Goal: Information Seeking & Learning: Learn about a topic

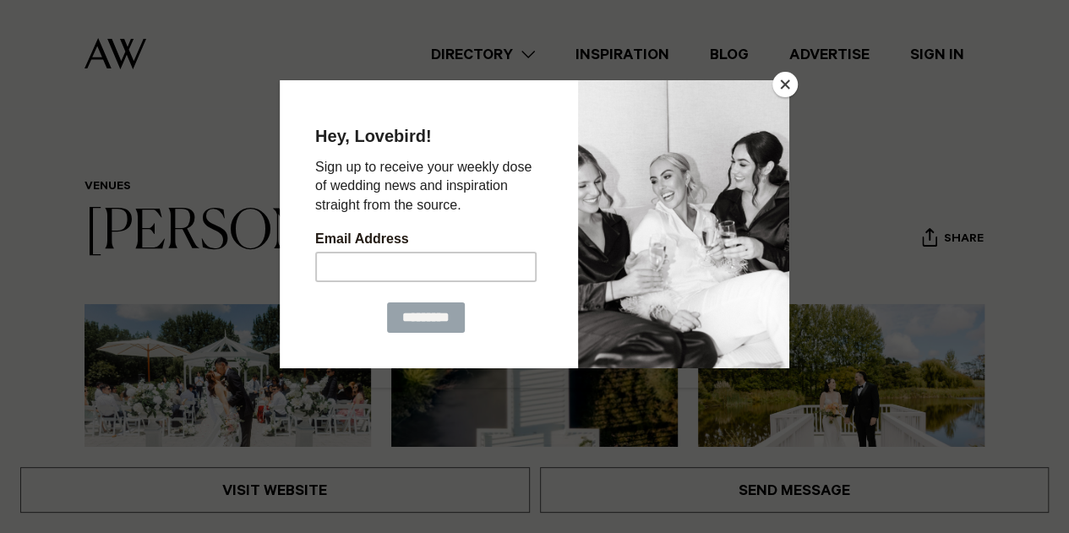
click at [783, 87] on button "Close" at bounding box center [785, 84] width 25 height 25
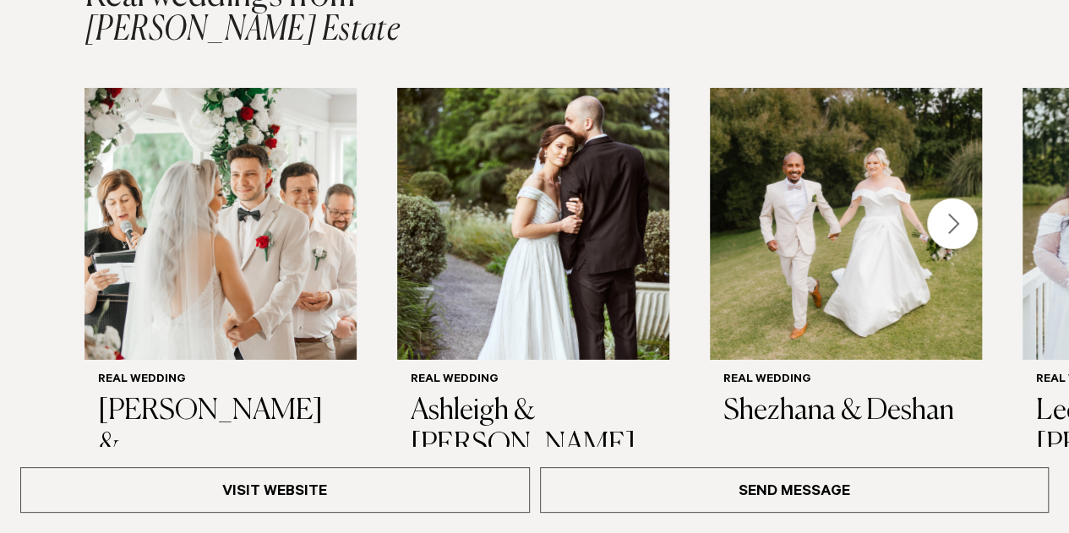
scroll to position [2479, 0]
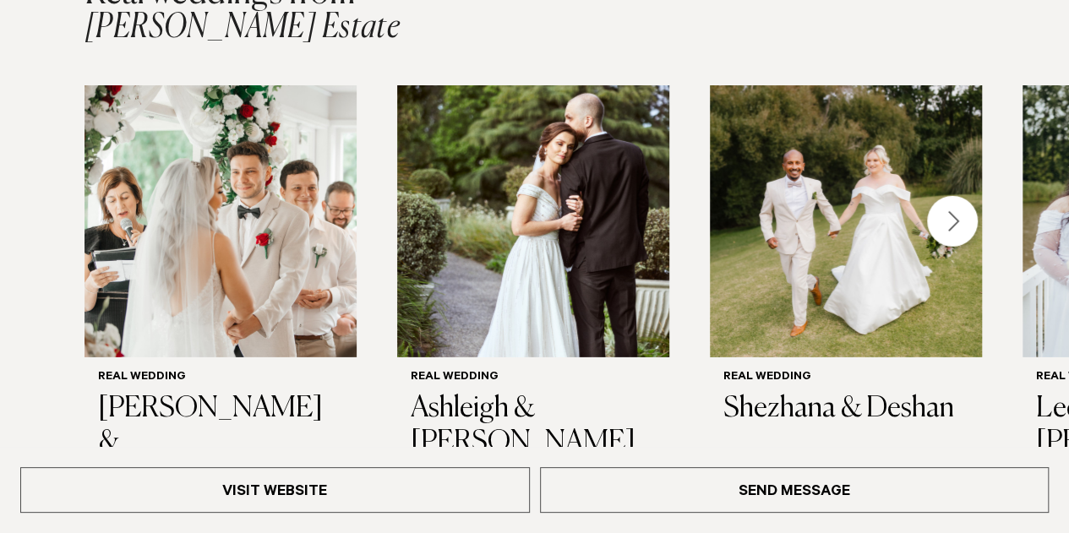
click at [954, 202] on div "Next slide" at bounding box center [952, 221] width 51 height 51
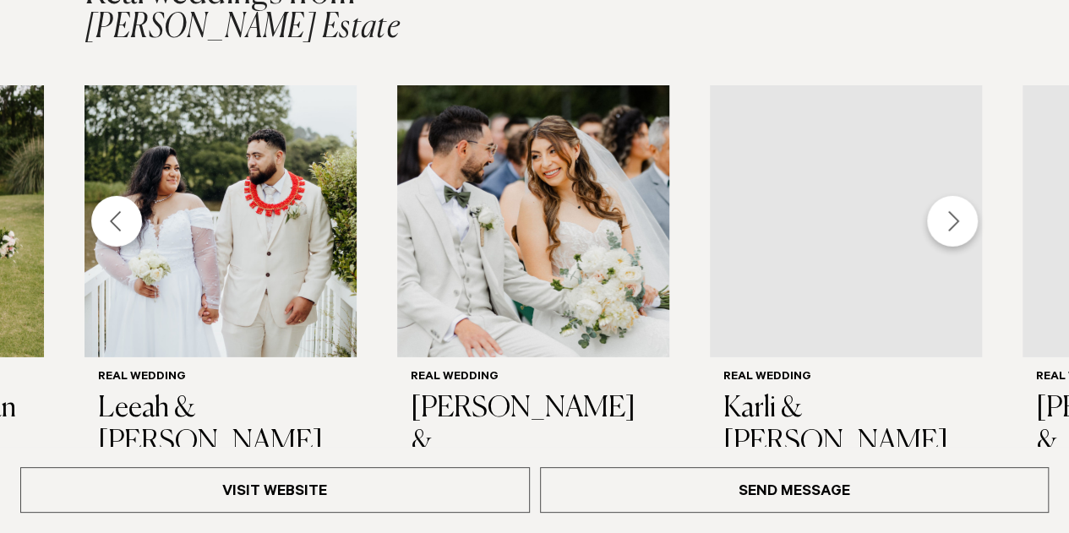
click at [954, 202] on div "Next slide" at bounding box center [952, 221] width 51 height 51
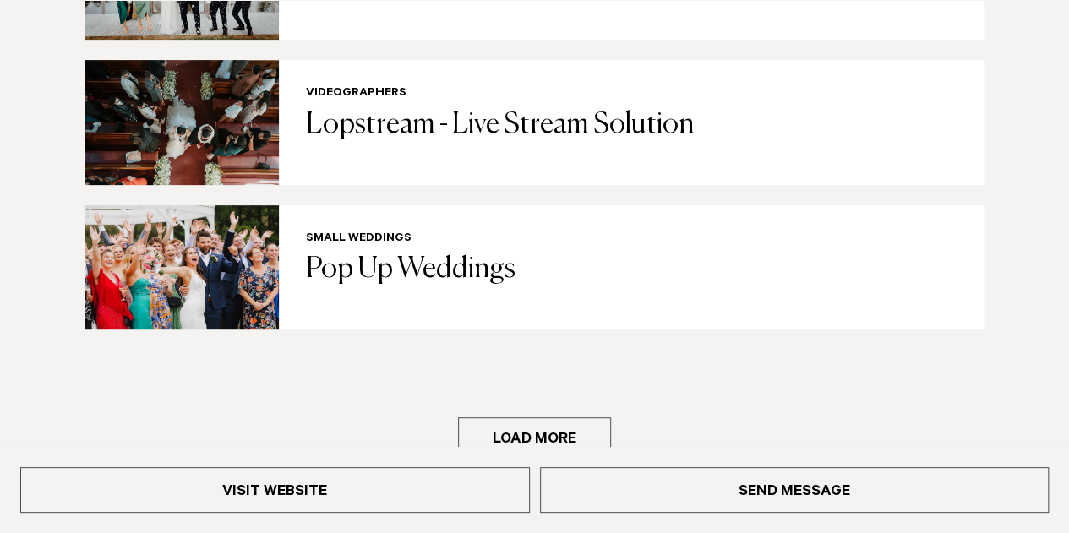
scroll to position [3517, 0]
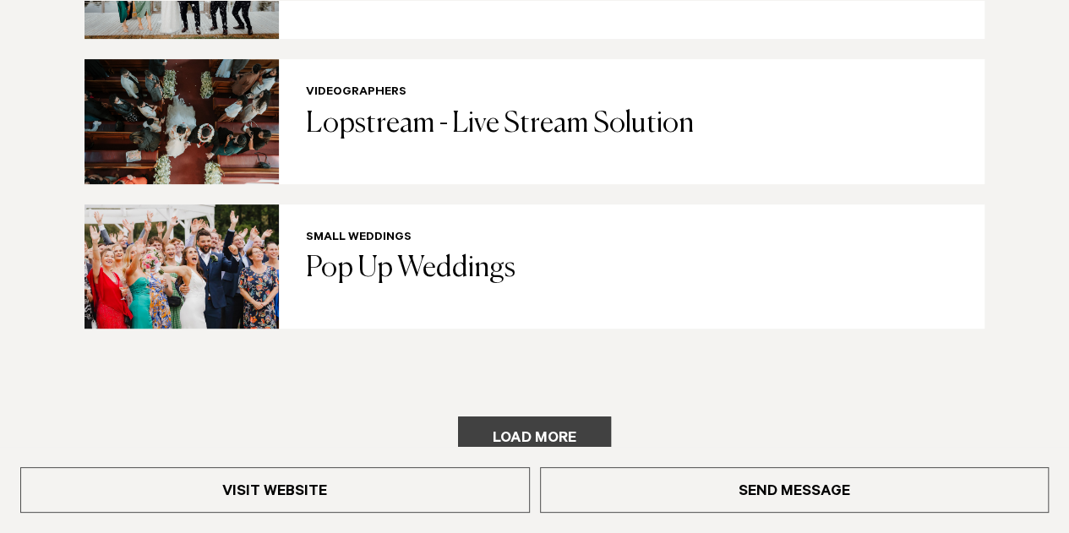
click at [547, 417] on button "Load more" at bounding box center [534, 437] width 153 height 41
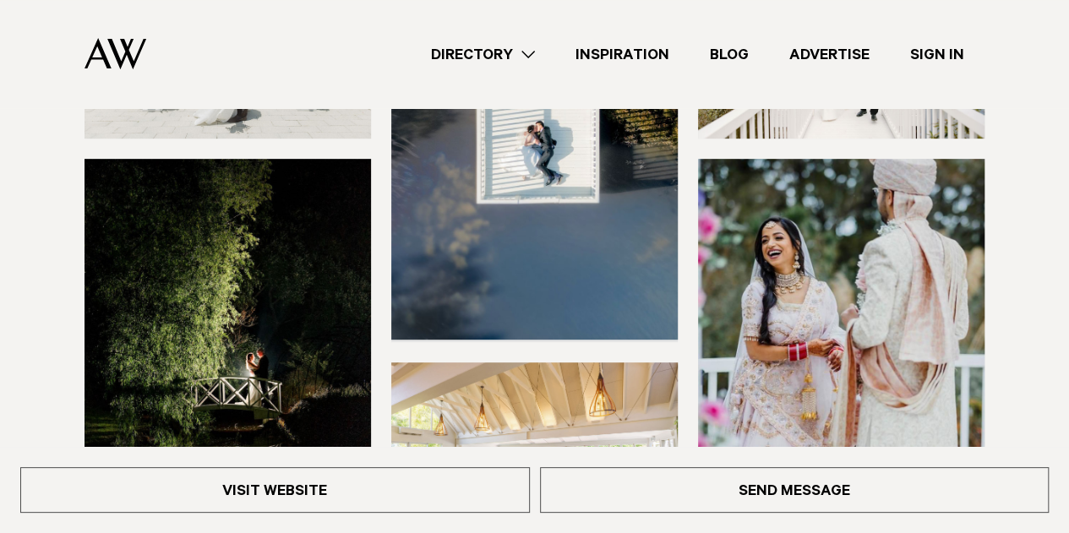
scroll to position [0, 0]
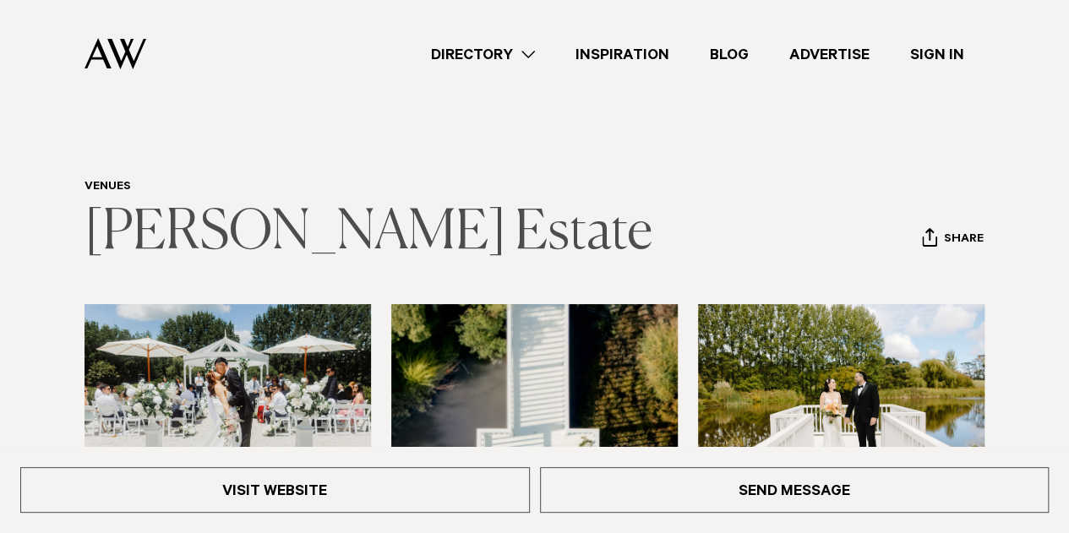
click at [150, 227] on link "[PERSON_NAME] Estate" at bounding box center [369, 233] width 568 height 54
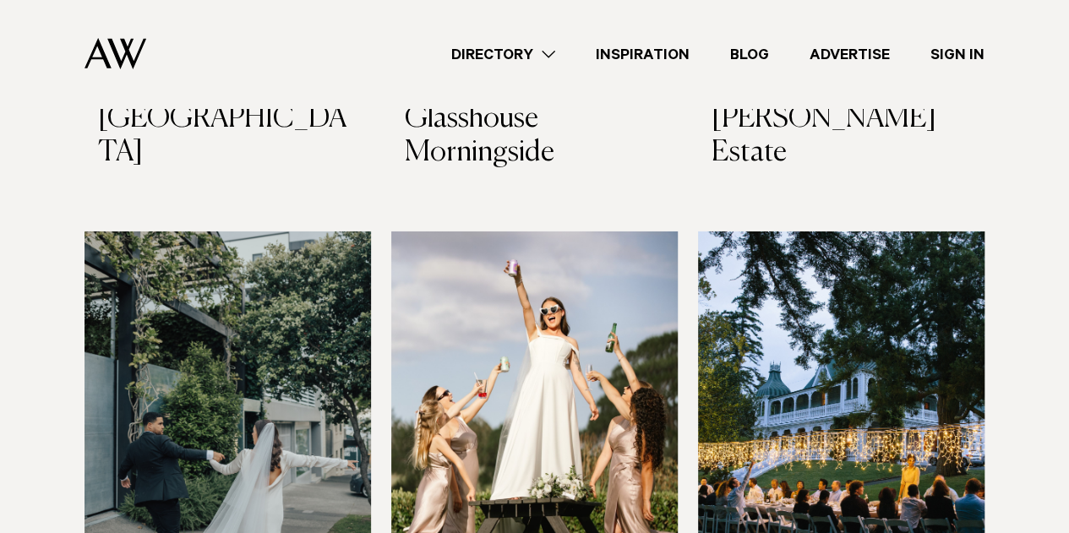
scroll to position [2758, 0]
click at [837, 287] on img at bounding box center [841, 423] width 287 height 385
click at [210, 276] on img at bounding box center [228, 423] width 287 height 385
click at [514, 257] on img at bounding box center [534, 423] width 287 height 385
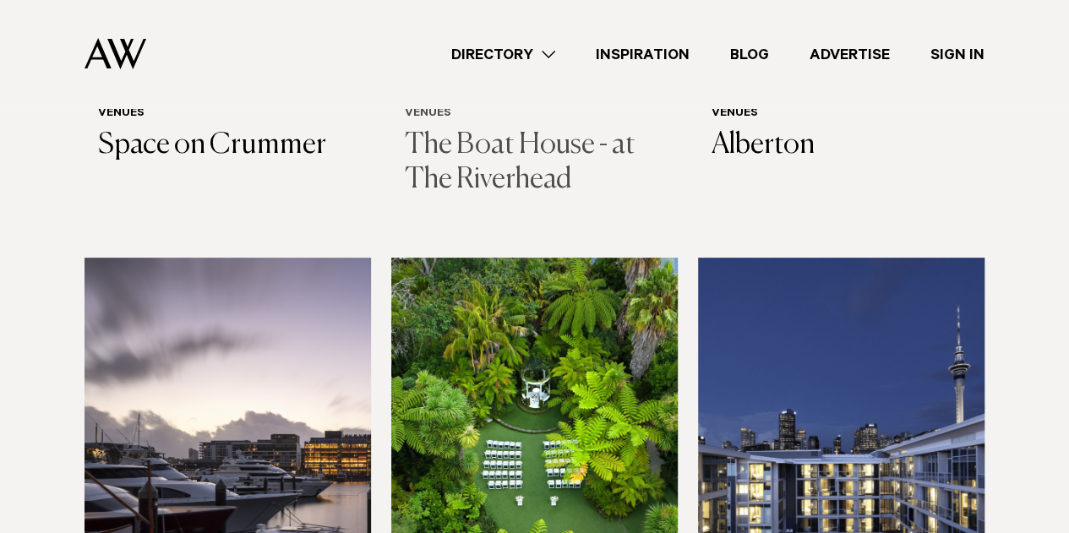
scroll to position [3279, 0]
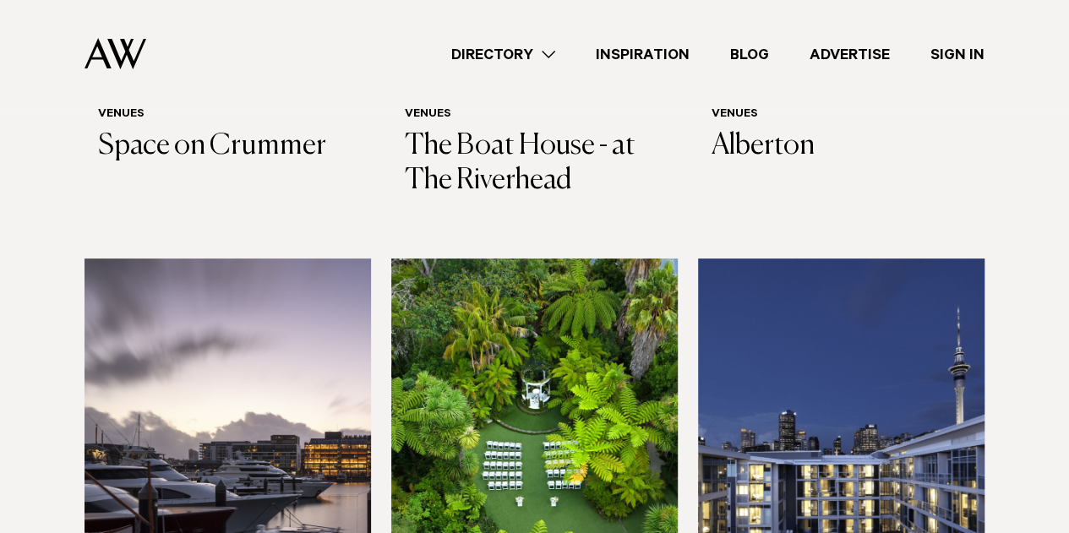
click at [800, 271] on img at bounding box center [841, 451] width 287 height 385
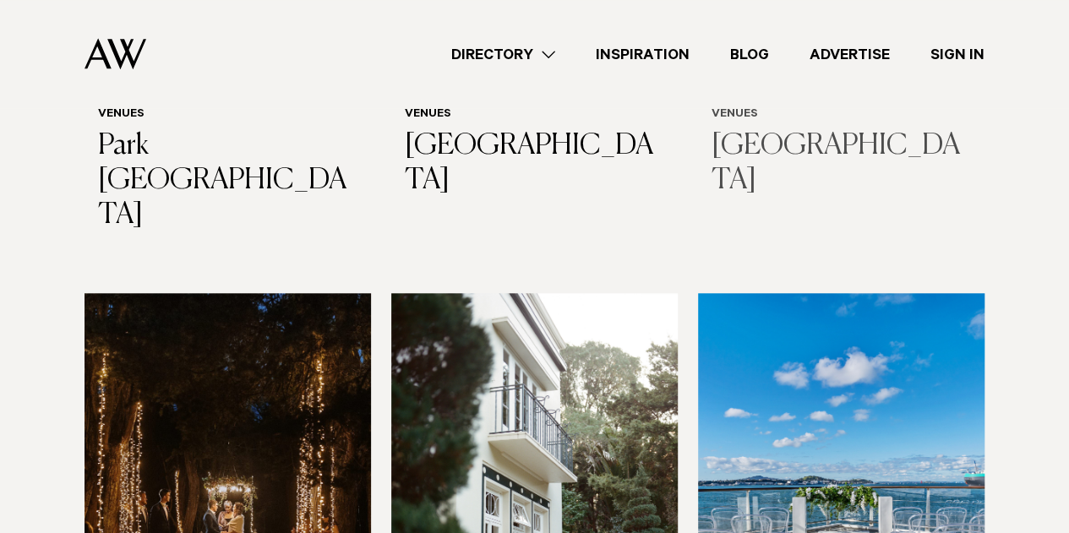
scroll to position [3838, 0]
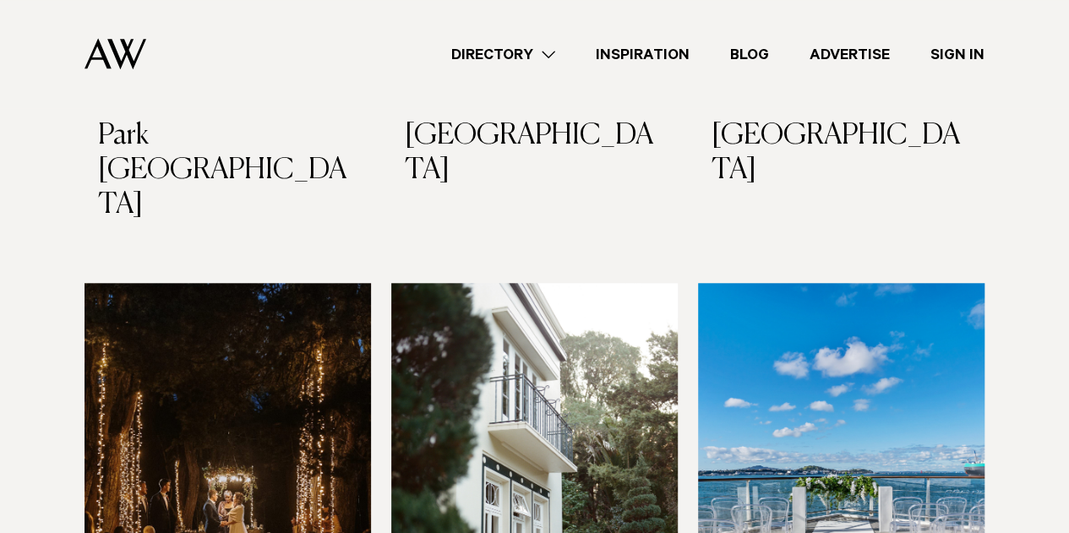
click at [567, 283] on img at bounding box center [534, 475] width 287 height 385
click at [216, 283] on img at bounding box center [228, 475] width 287 height 385
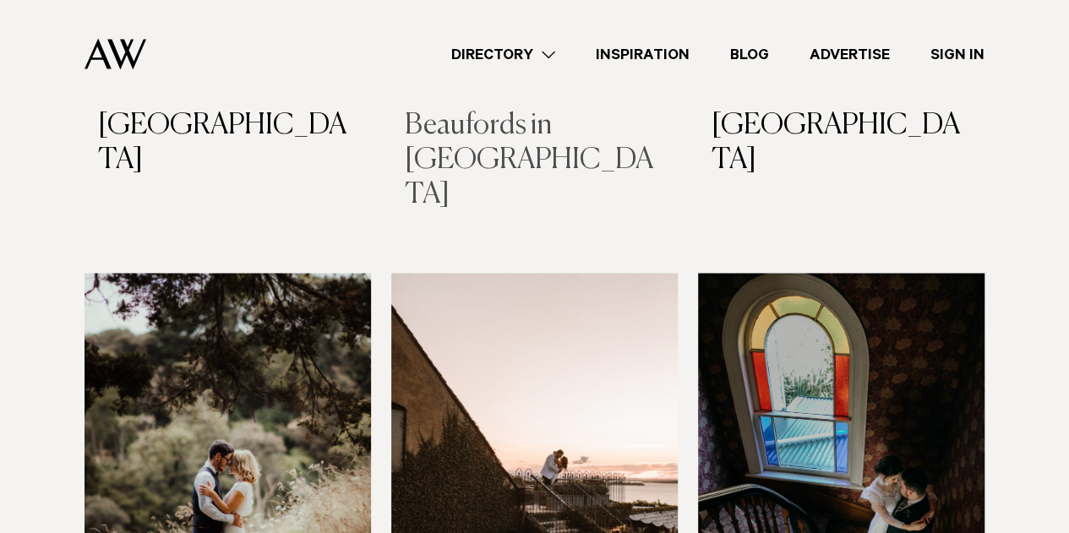
scroll to position [4434, 0]
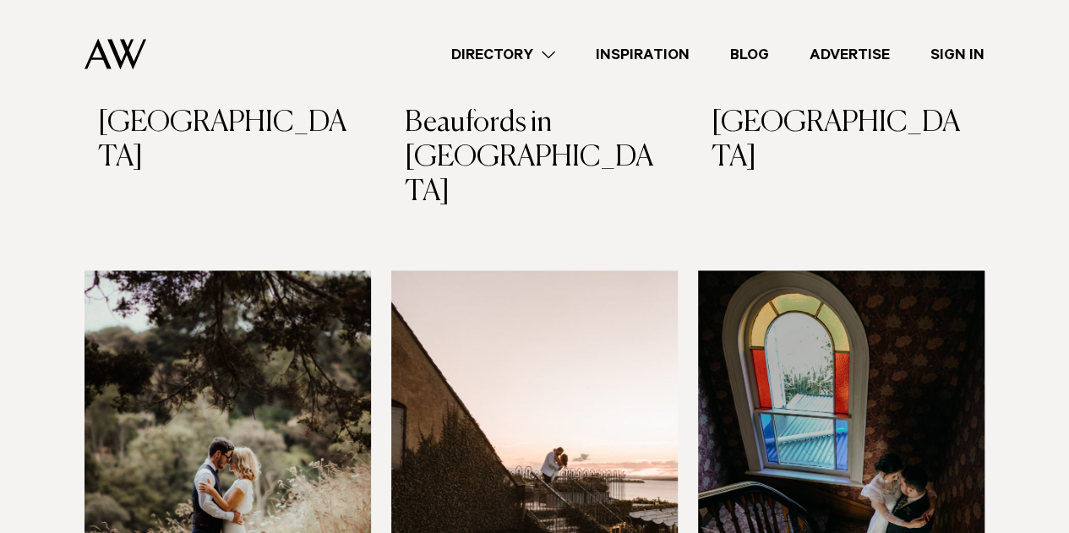
click at [266, 271] on img at bounding box center [228, 463] width 287 height 385
click at [828, 271] on img at bounding box center [841, 463] width 287 height 385
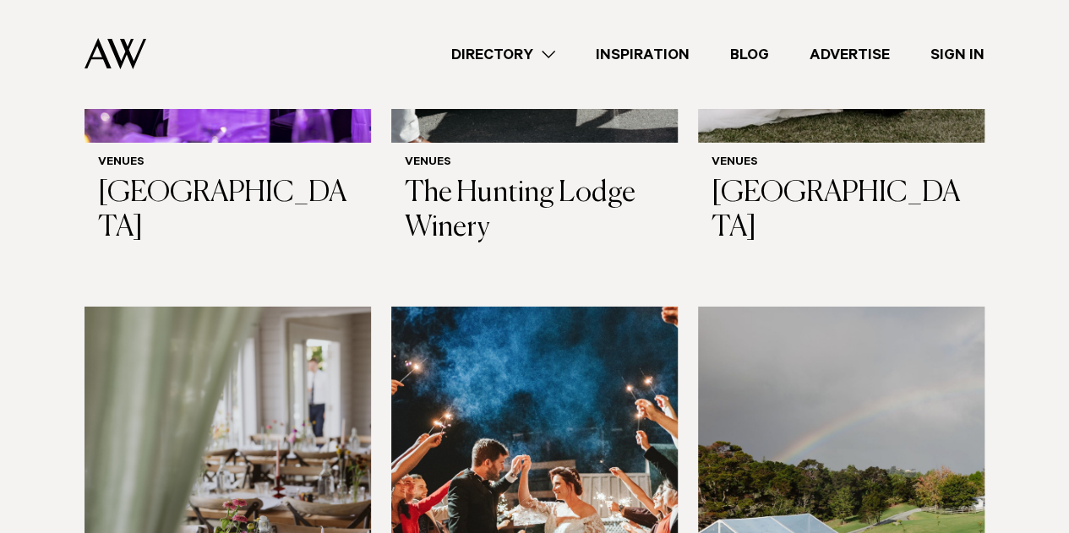
scroll to position [6010, 0]
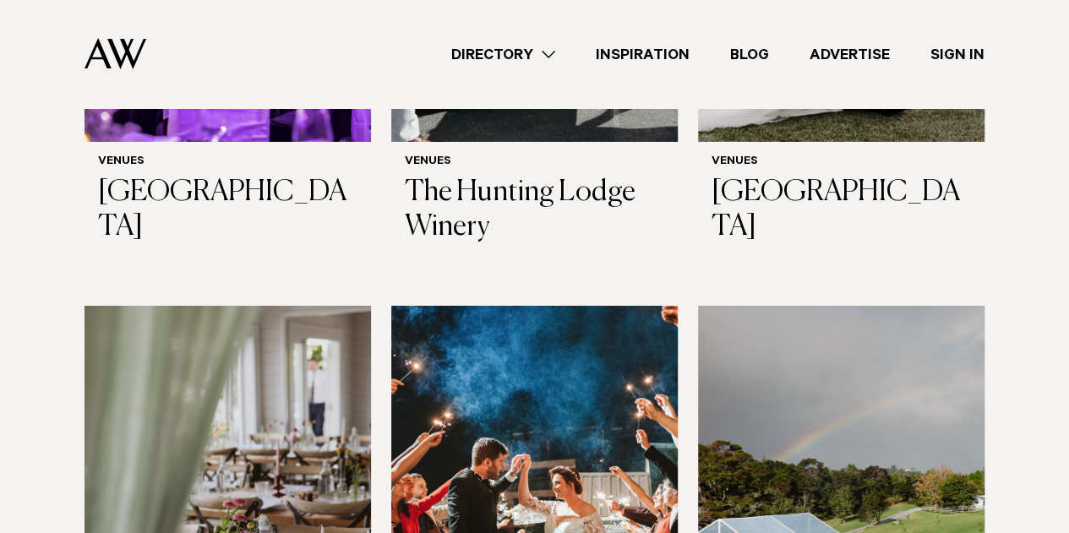
click at [594, 306] on img at bounding box center [534, 498] width 287 height 385
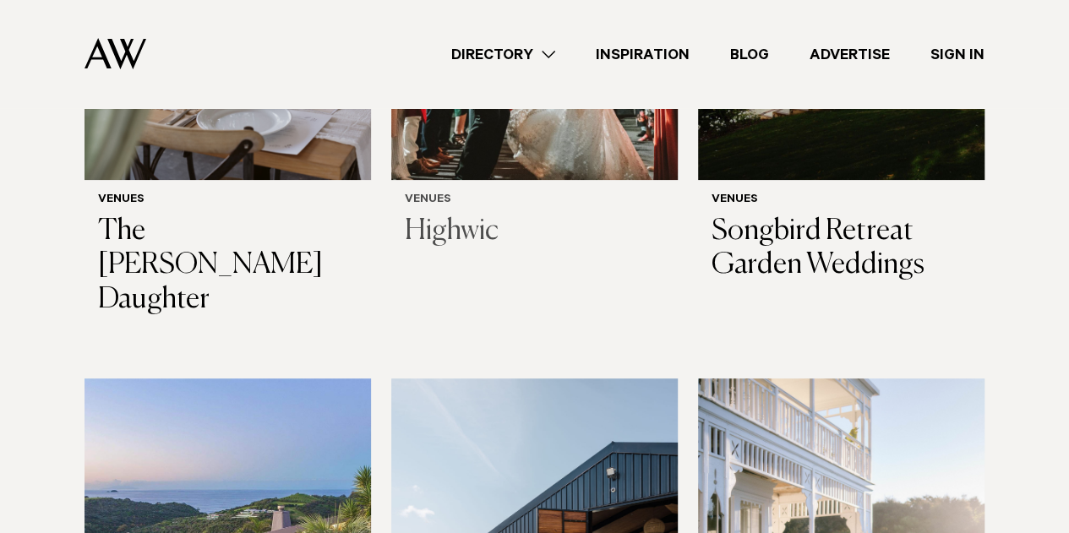
scroll to position [6520, 0]
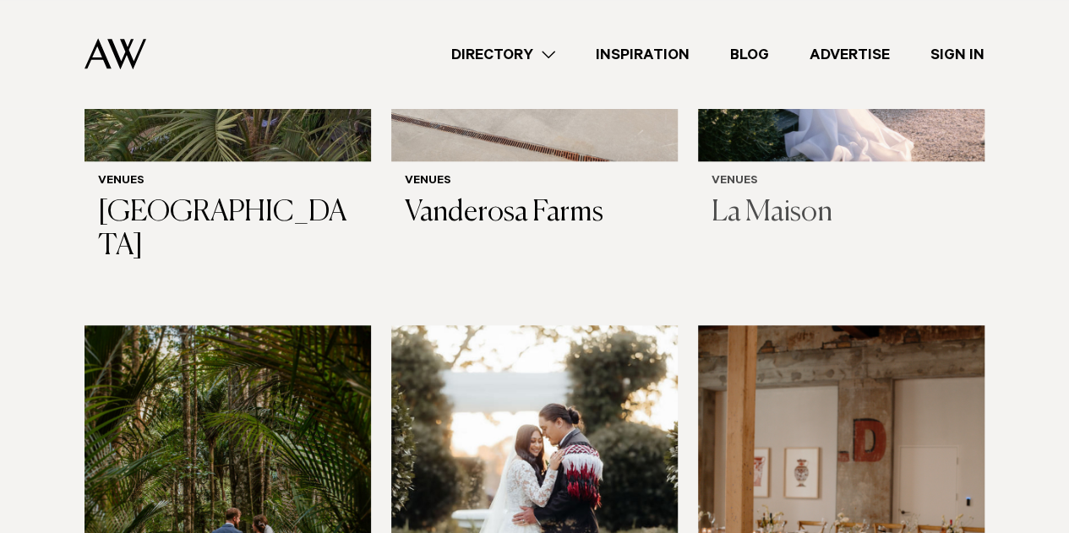
scroll to position [7124, 0]
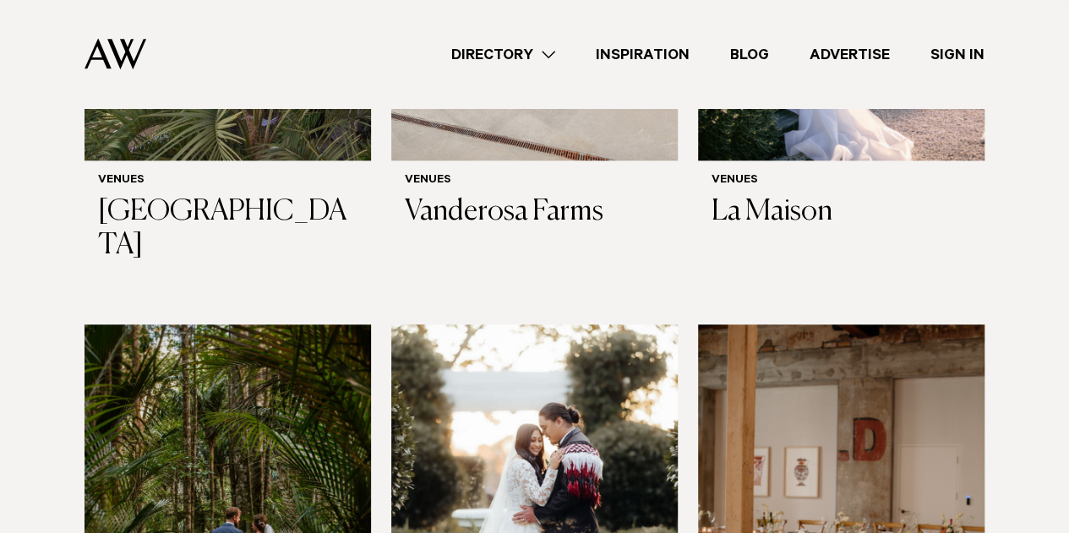
click at [609, 325] on img at bounding box center [534, 517] width 287 height 385
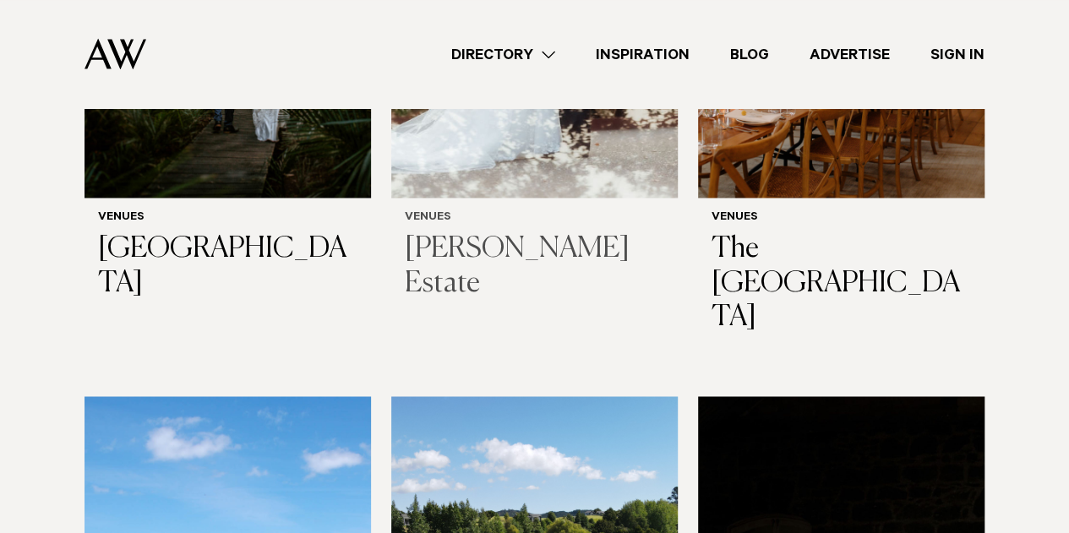
scroll to position [7636, 0]
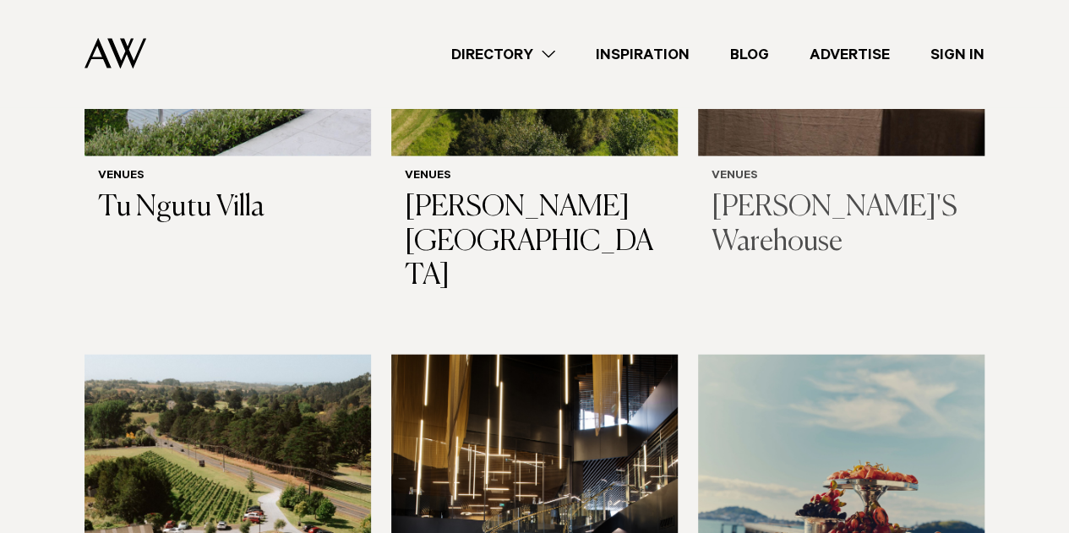
scroll to position [8141, 0]
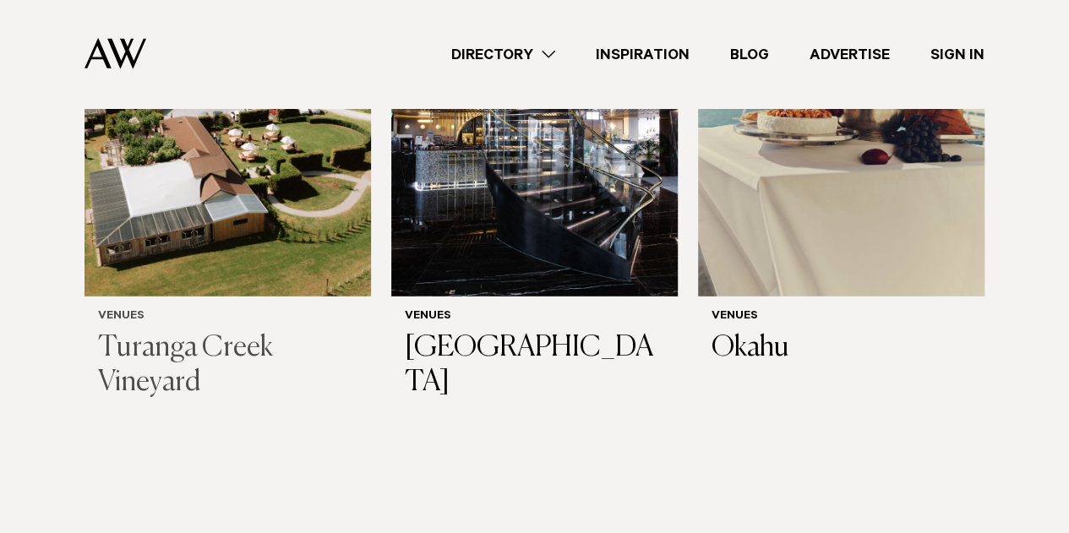
scroll to position [8704, 0]
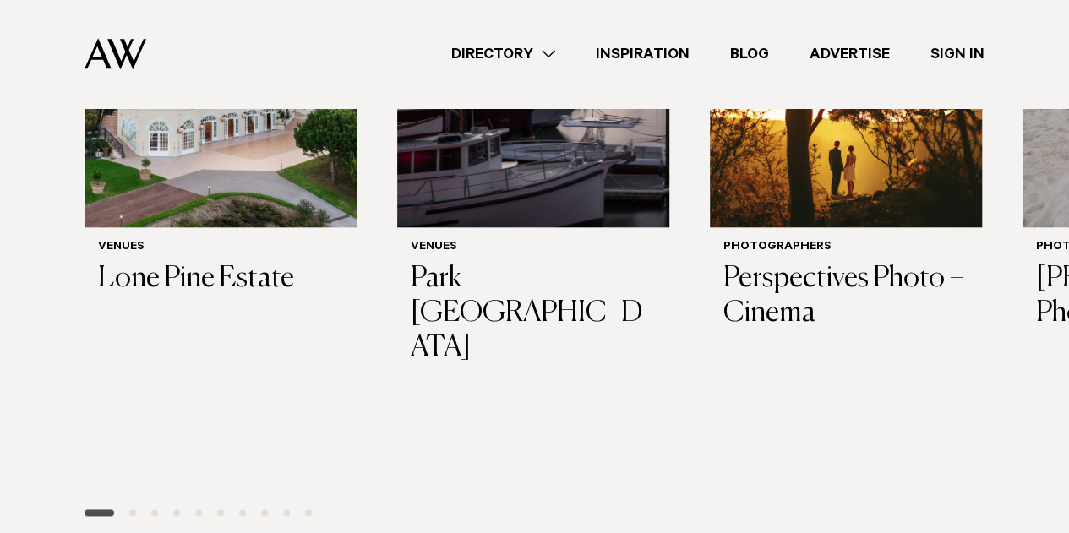
scroll to position [605, 0]
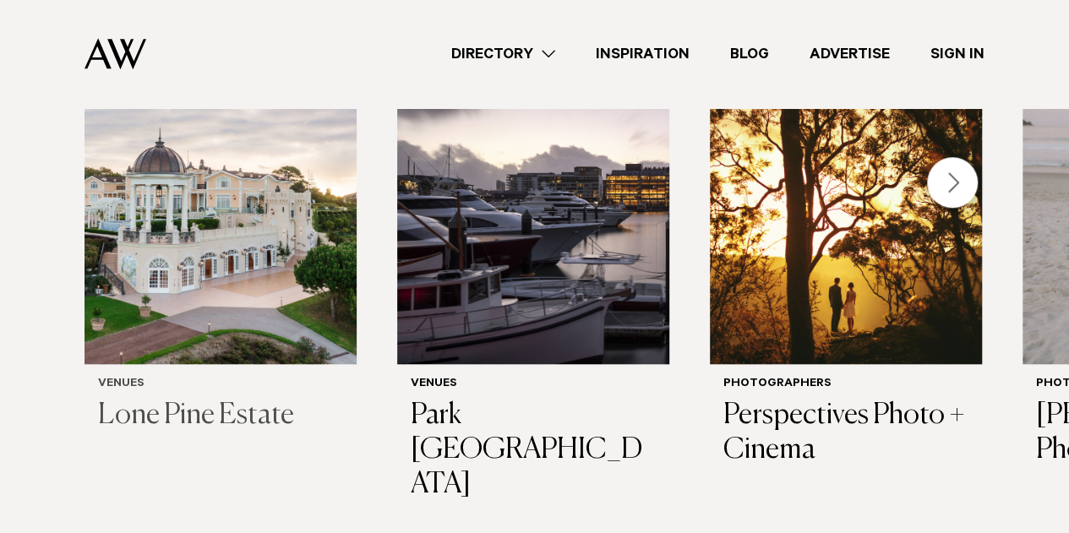
click at [293, 219] on img "1 / 29" at bounding box center [221, 181] width 272 height 365
click at [953, 183] on div "Next slide" at bounding box center [952, 182] width 51 height 51
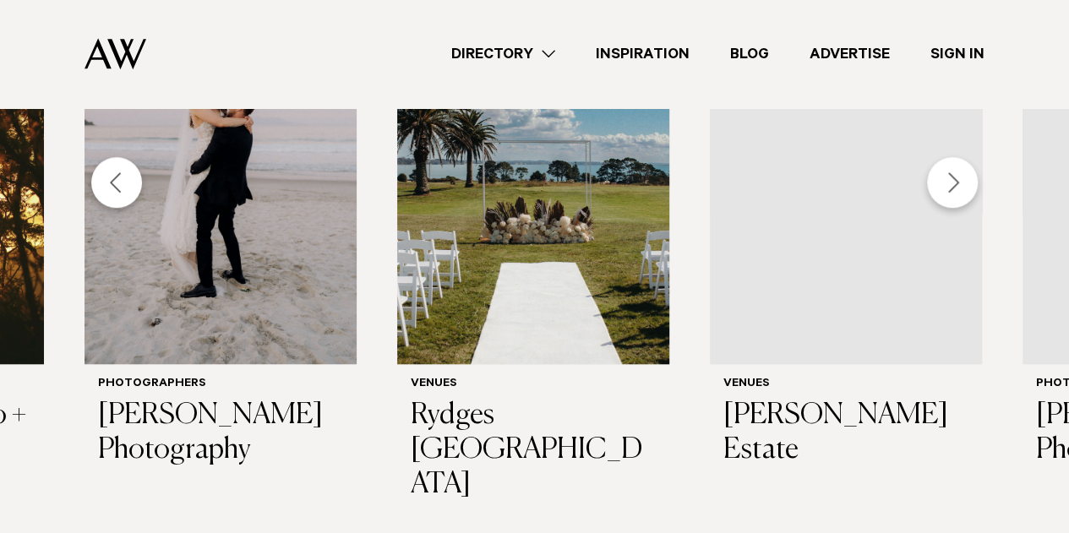
click at [953, 180] on div "Next slide" at bounding box center [952, 182] width 51 height 51
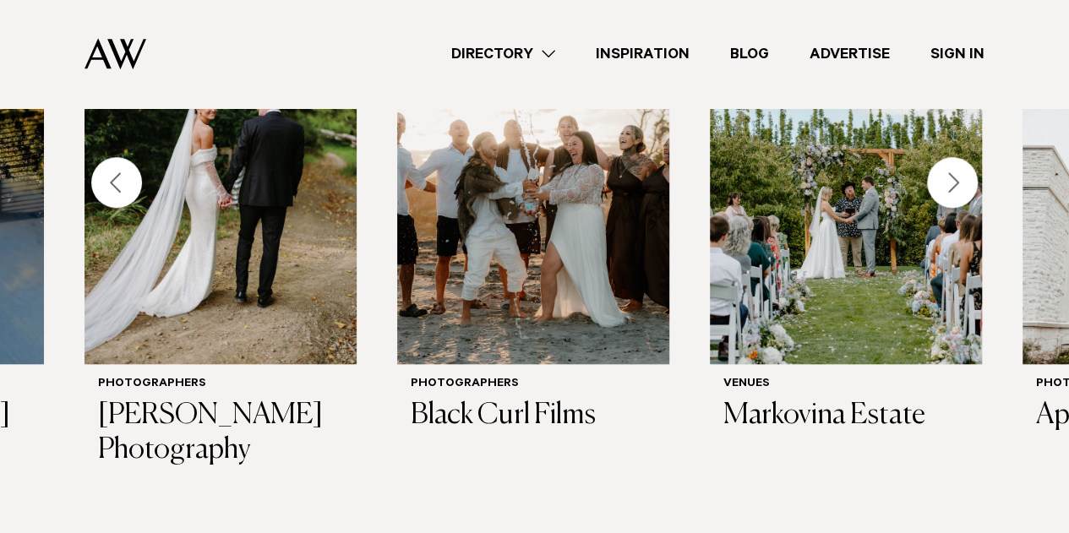
click at [953, 180] on div "Next slide" at bounding box center [952, 182] width 51 height 51
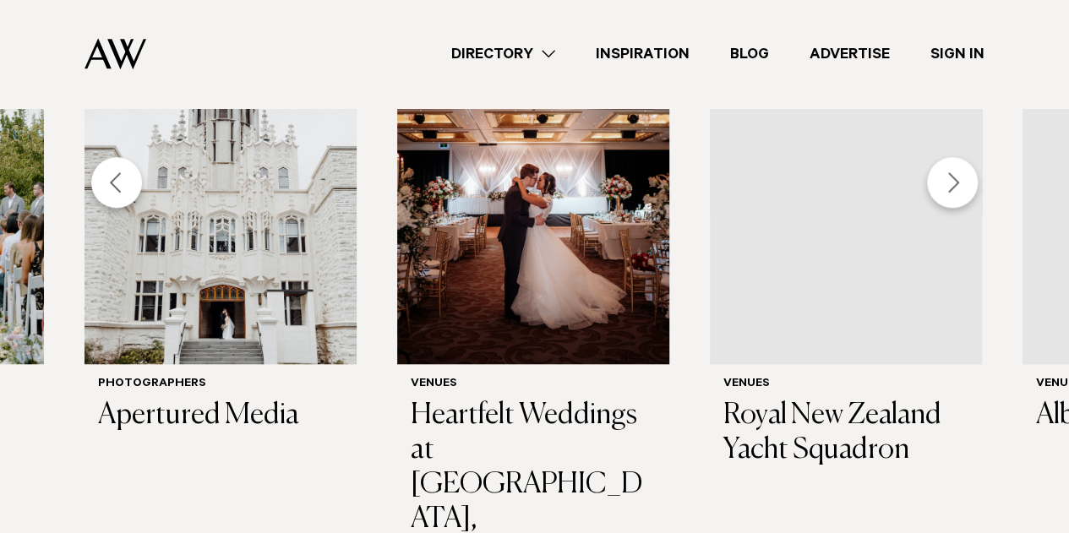
click at [953, 180] on div "Next slide" at bounding box center [952, 182] width 51 height 51
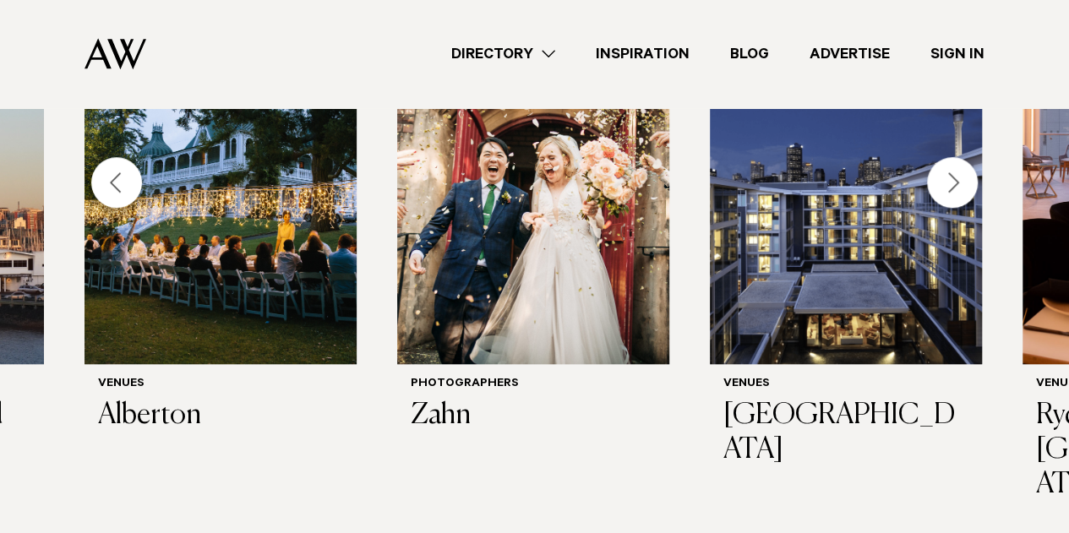
click at [953, 180] on div "Next slide" at bounding box center [952, 182] width 51 height 51
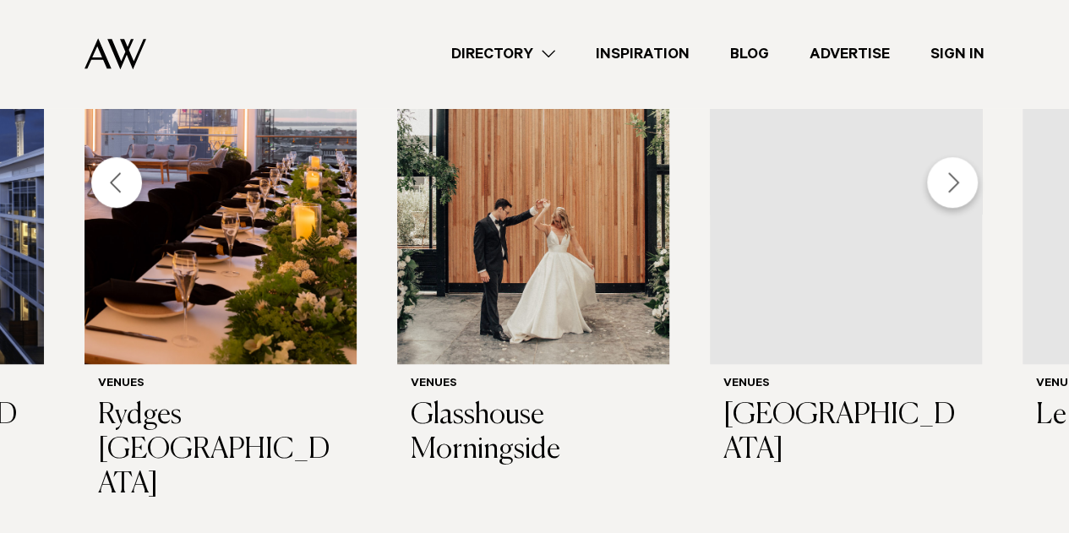
click at [953, 180] on div "Next slide" at bounding box center [952, 182] width 51 height 51
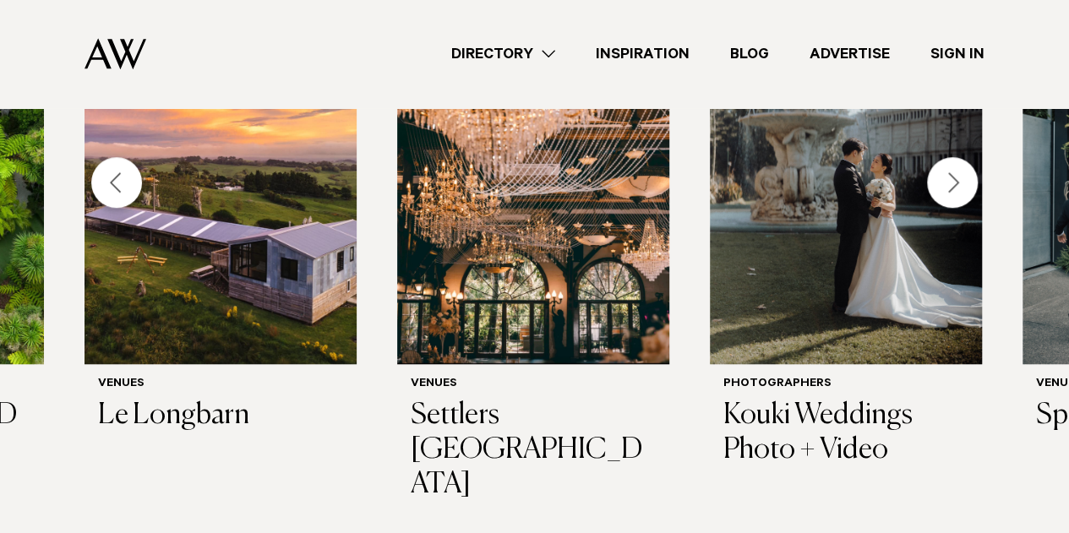
click at [953, 180] on div "Next slide" at bounding box center [952, 182] width 51 height 51
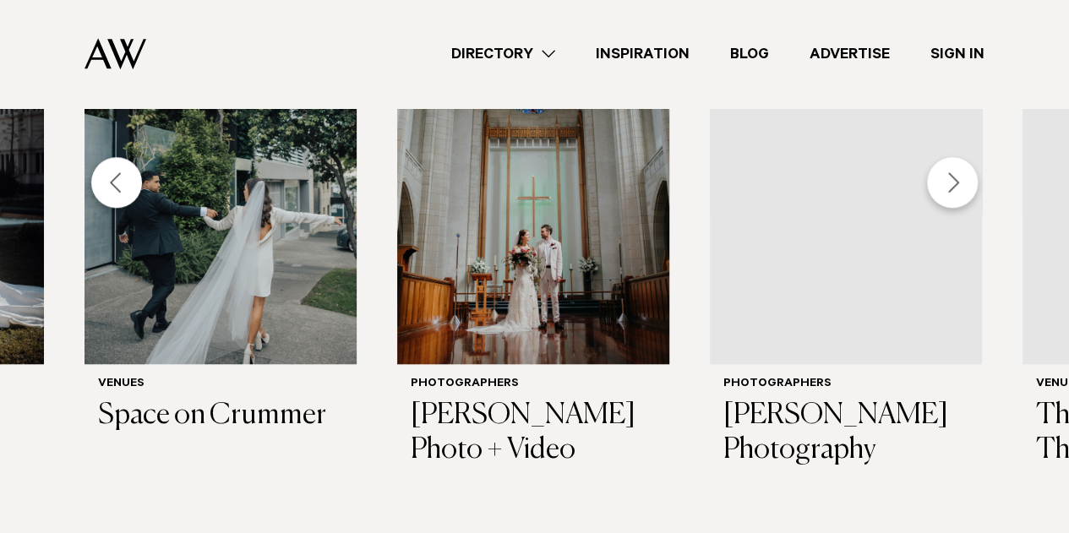
click at [953, 180] on div "Next slide" at bounding box center [952, 182] width 51 height 51
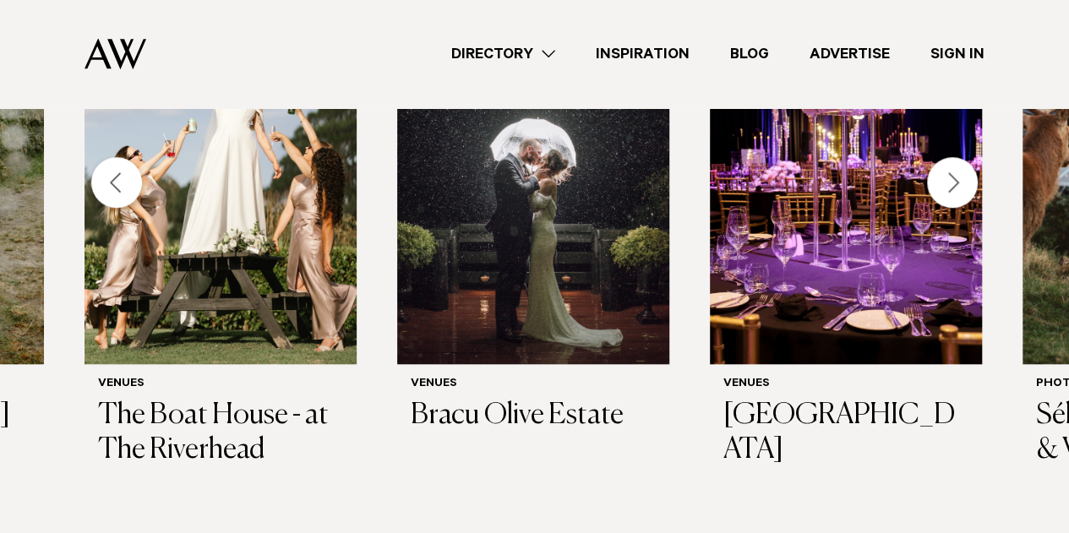
click at [953, 180] on div "Next slide" at bounding box center [952, 182] width 51 height 51
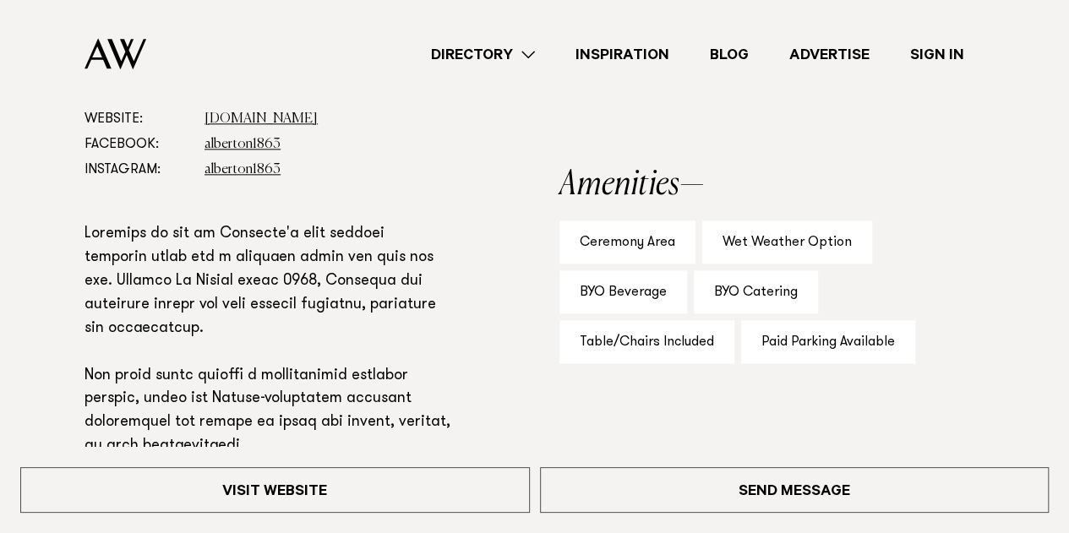
scroll to position [683, 0]
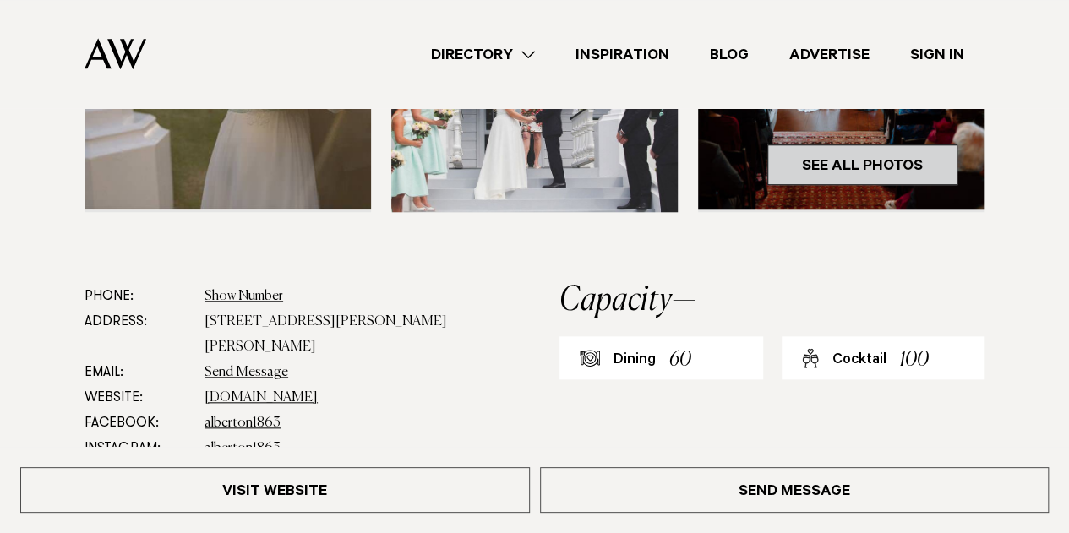
click at [849, 163] on link "See All Photos" at bounding box center [863, 165] width 190 height 41
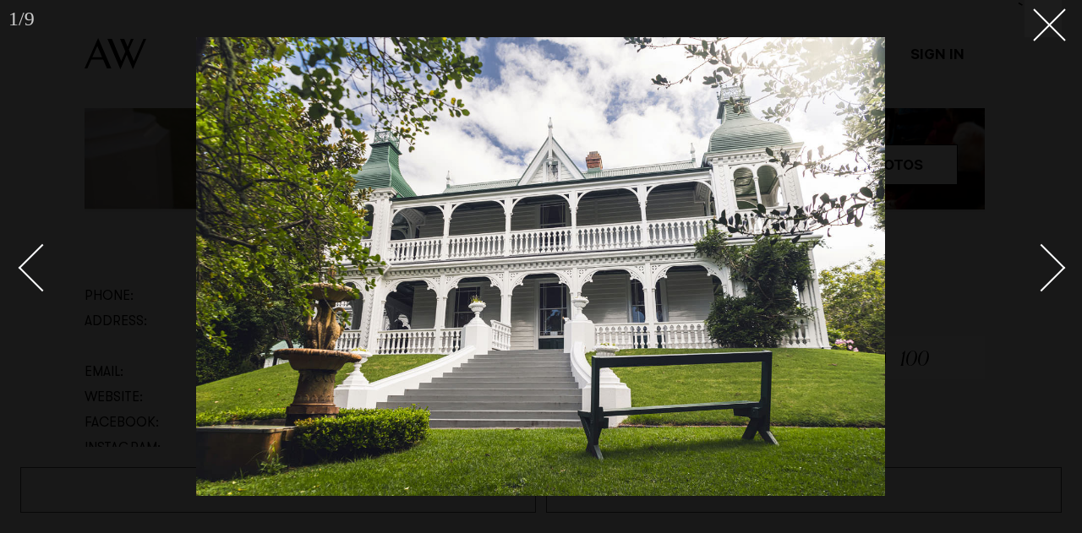
click at [1040, 275] on div "Next slide" at bounding box center [1042, 267] width 48 height 48
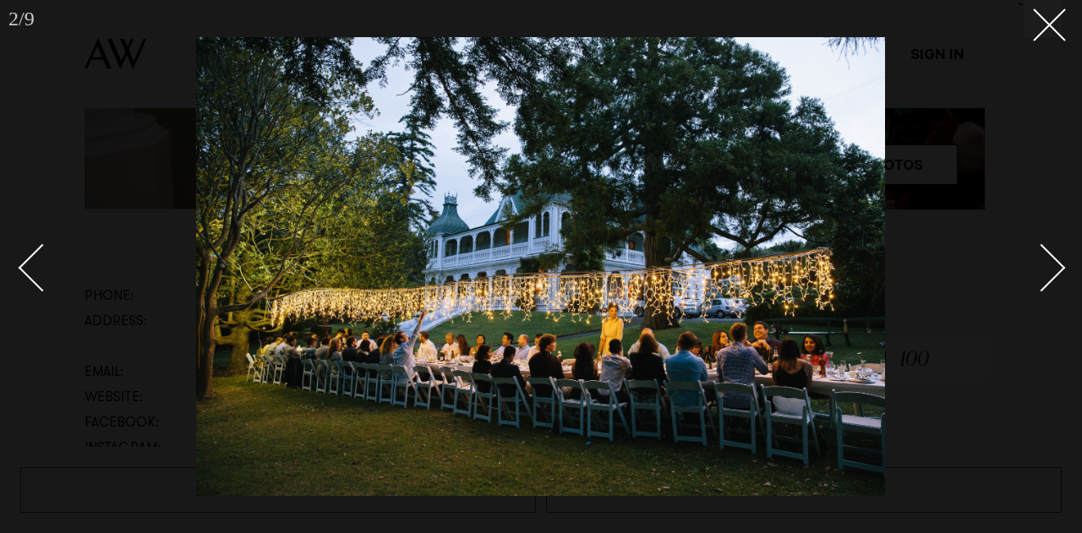
click at [1040, 268] on div "Next slide" at bounding box center [1042, 267] width 48 height 48
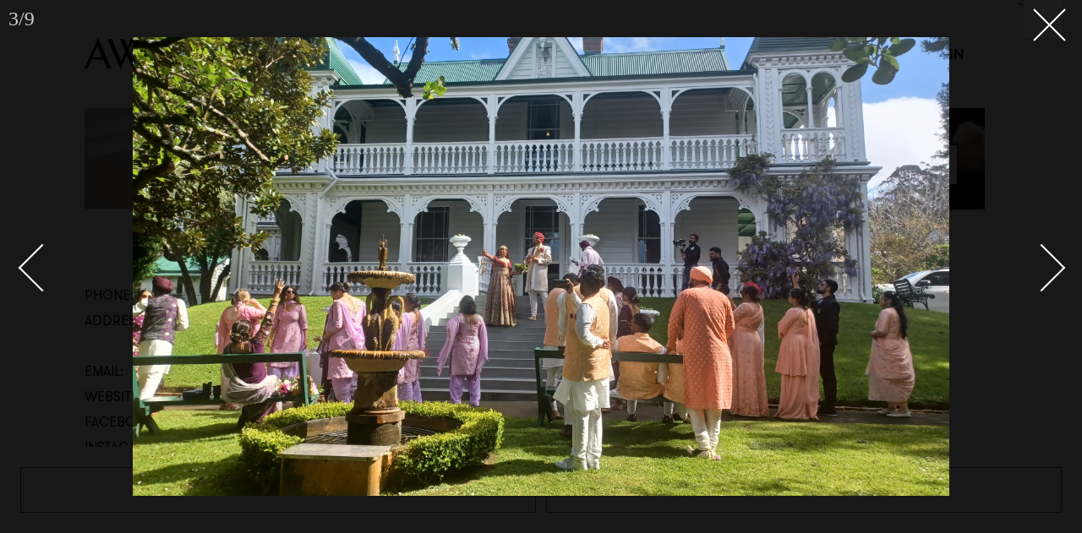
click at [1040, 268] on div "Next slide" at bounding box center [1042, 267] width 48 height 48
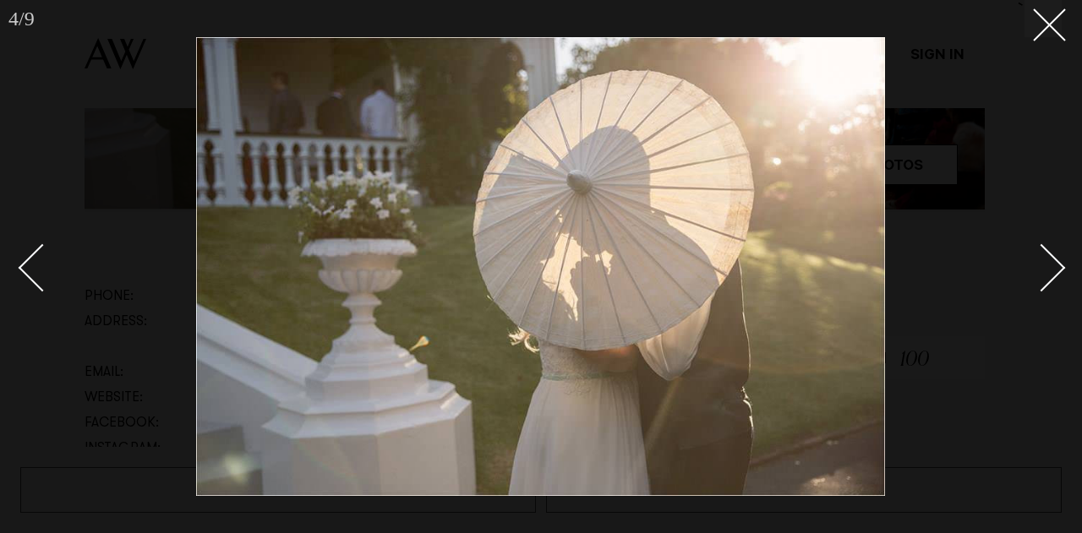
click at [1040, 268] on div "Next slide" at bounding box center [1042, 267] width 48 height 48
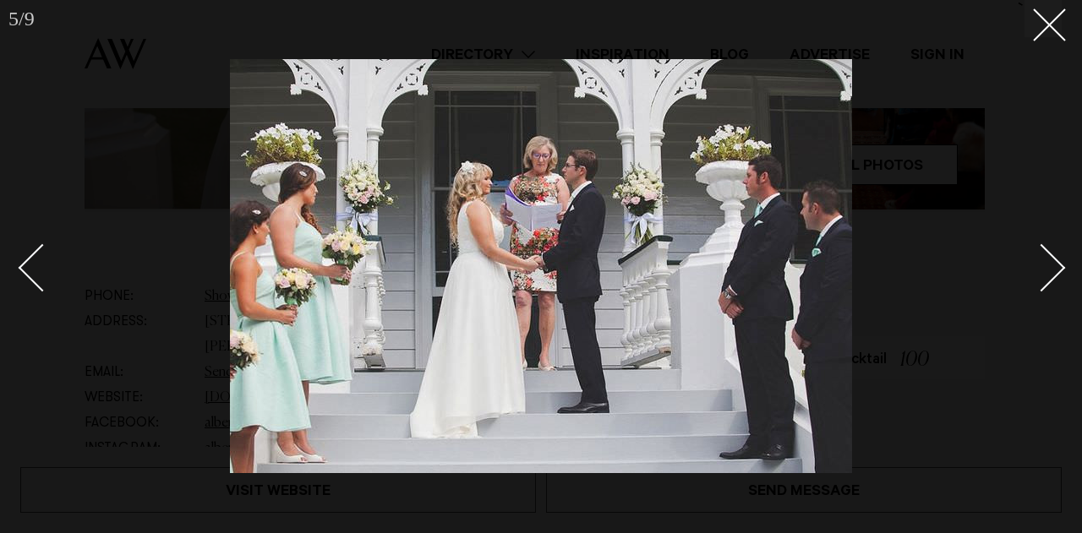
click at [1040, 268] on div "Next slide" at bounding box center [1042, 267] width 48 height 48
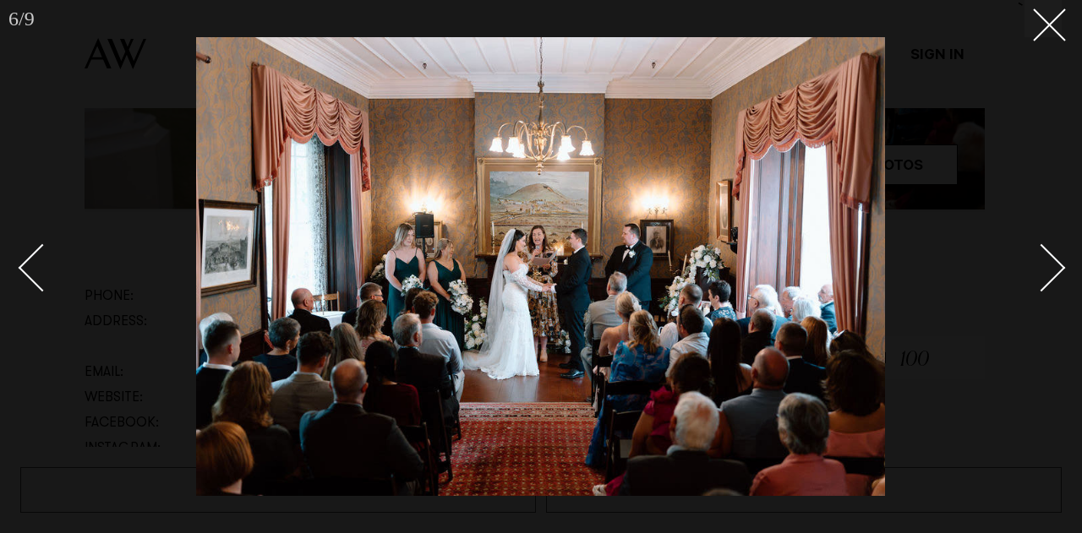
click at [1040, 268] on div "Next slide" at bounding box center [1042, 267] width 48 height 48
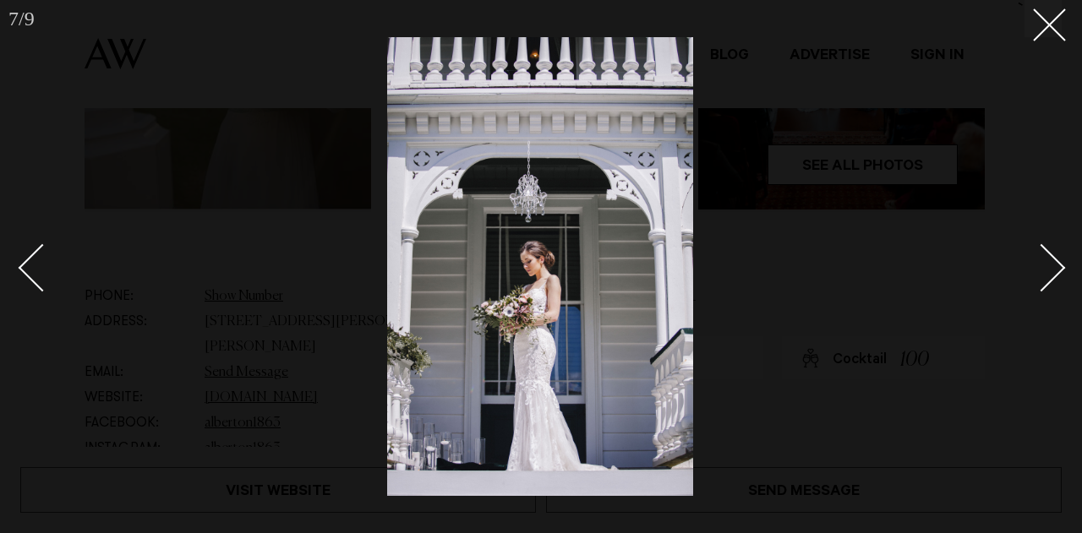
click at [1040, 268] on div "Next slide" at bounding box center [1042, 267] width 48 height 48
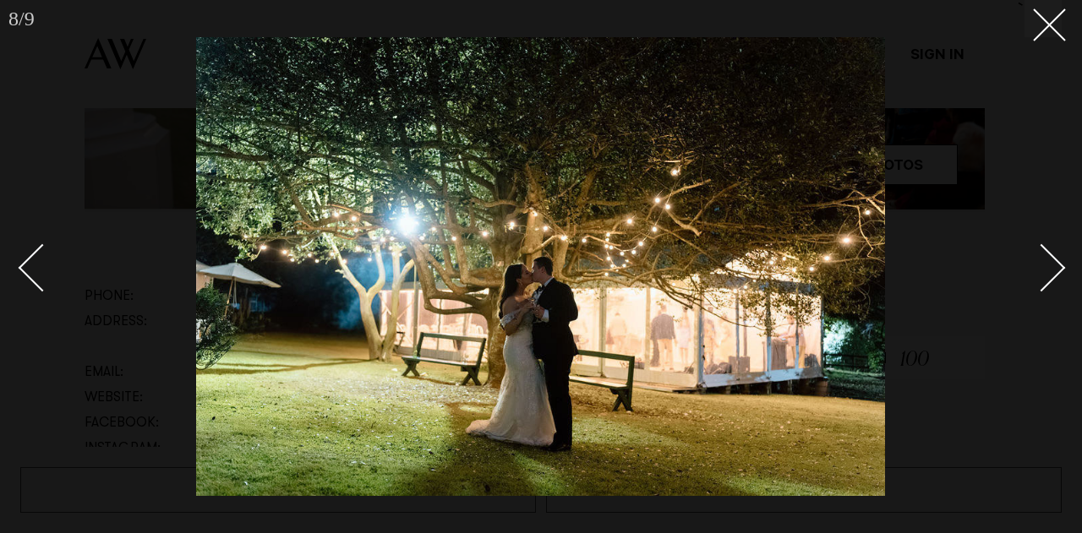
click at [1040, 268] on div "Next slide" at bounding box center [1042, 267] width 48 height 48
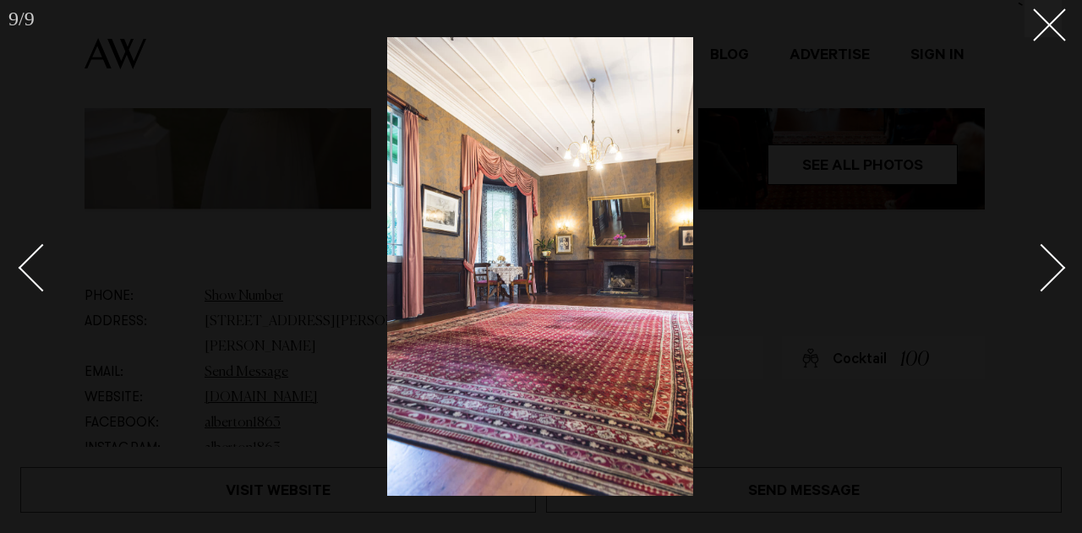
click at [1040, 268] on div "Next slide" at bounding box center [1042, 267] width 48 height 48
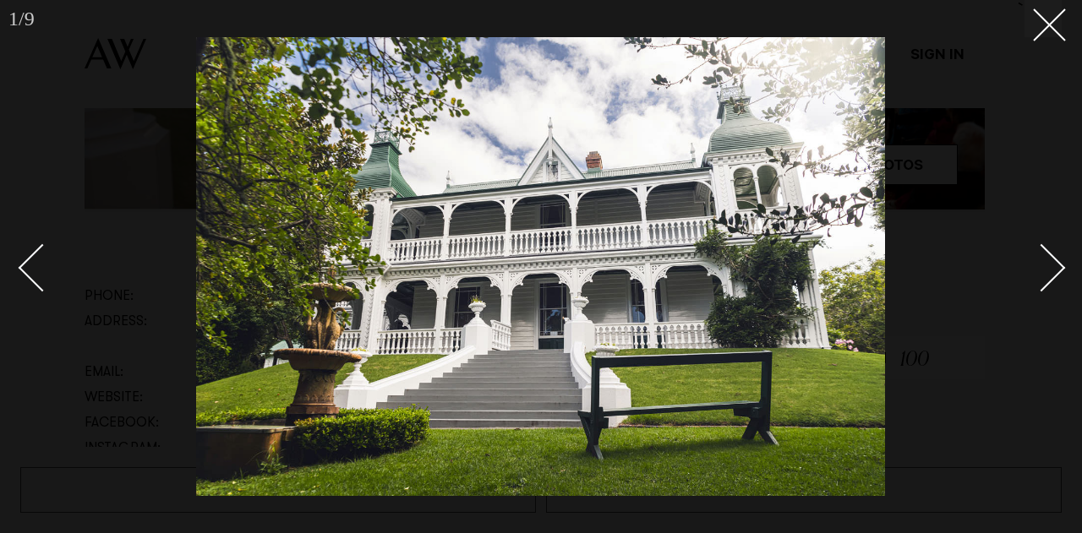
click at [1040, 268] on div "Next slide" at bounding box center [1042, 267] width 48 height 48
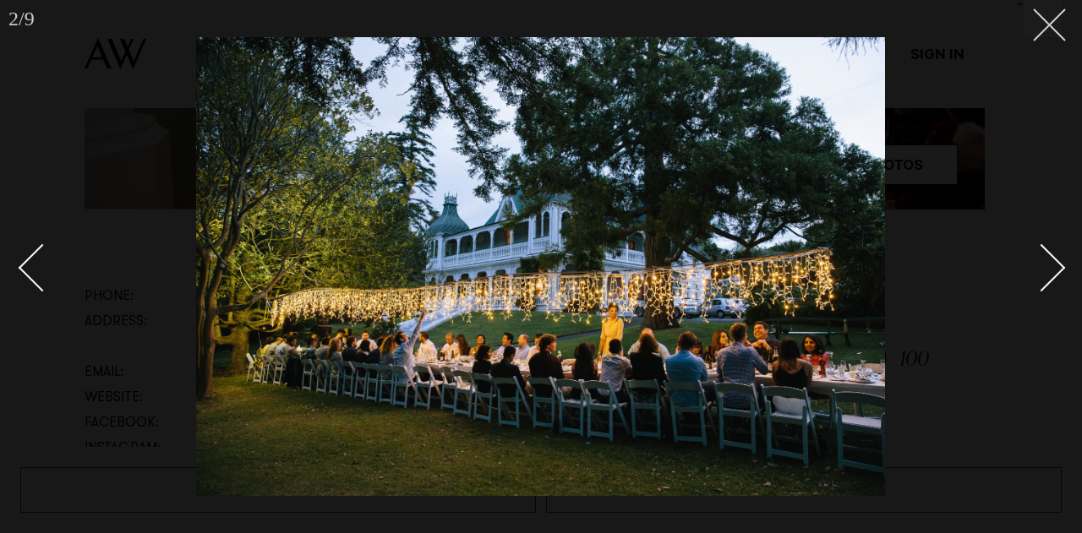
click at [1048, 26] on line at bounding box center [1049, 24] width 31 height 31
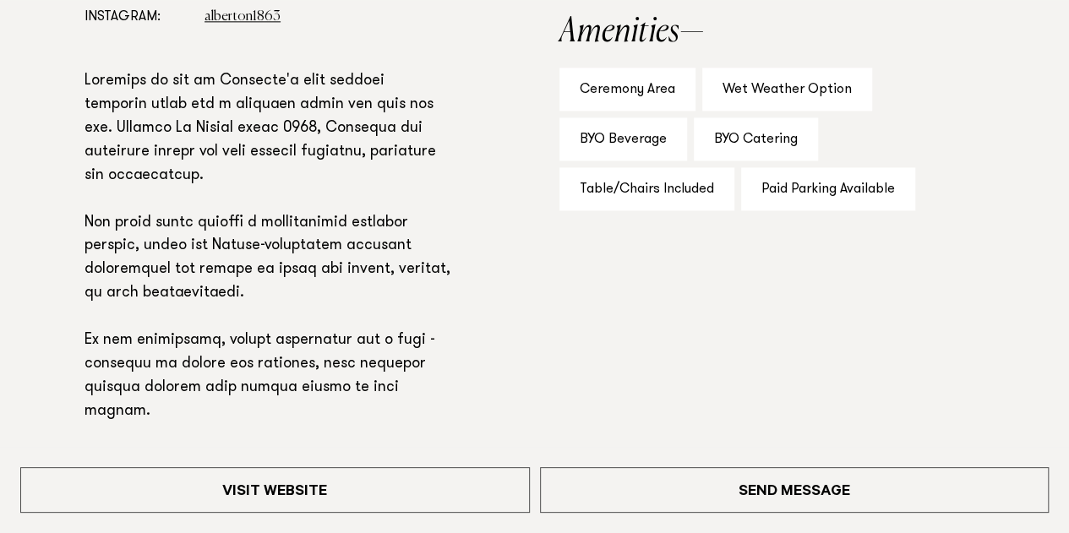
scroll to position [1116, 0]
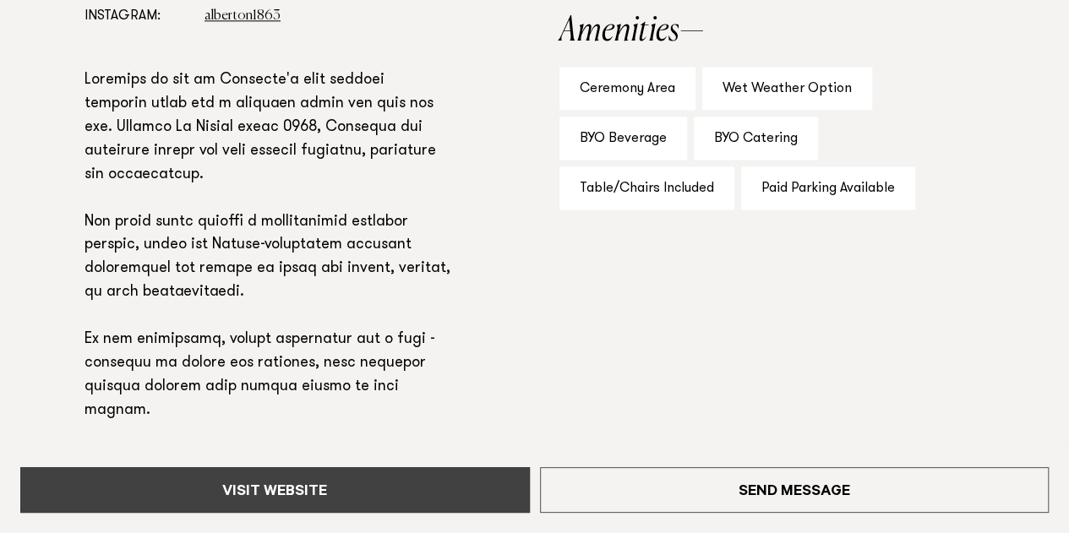
click at [314, 497] on link "Visit Website" at bounding box center [275, 491] width 510 height 46
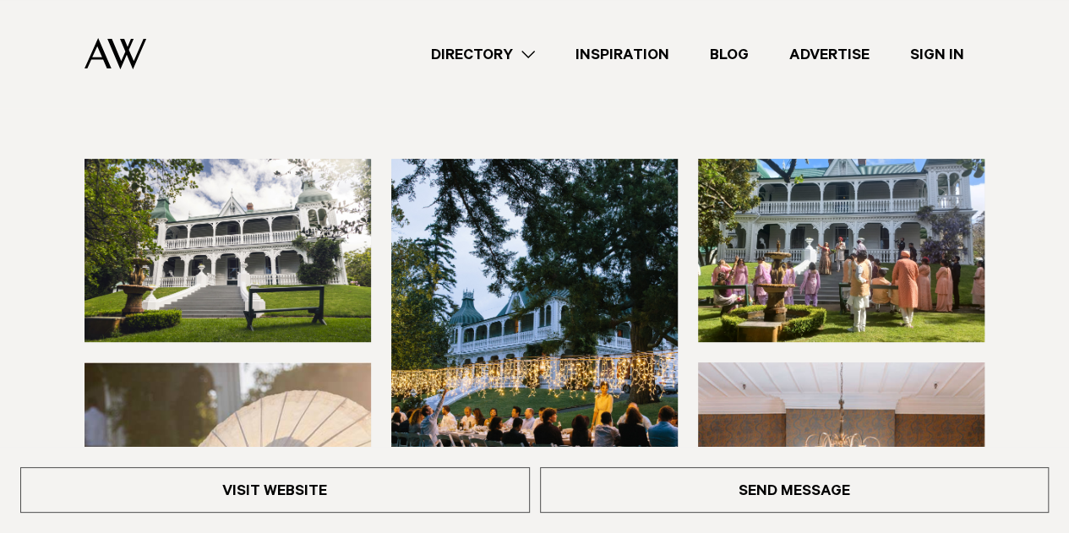
scroll to position [0, 0]
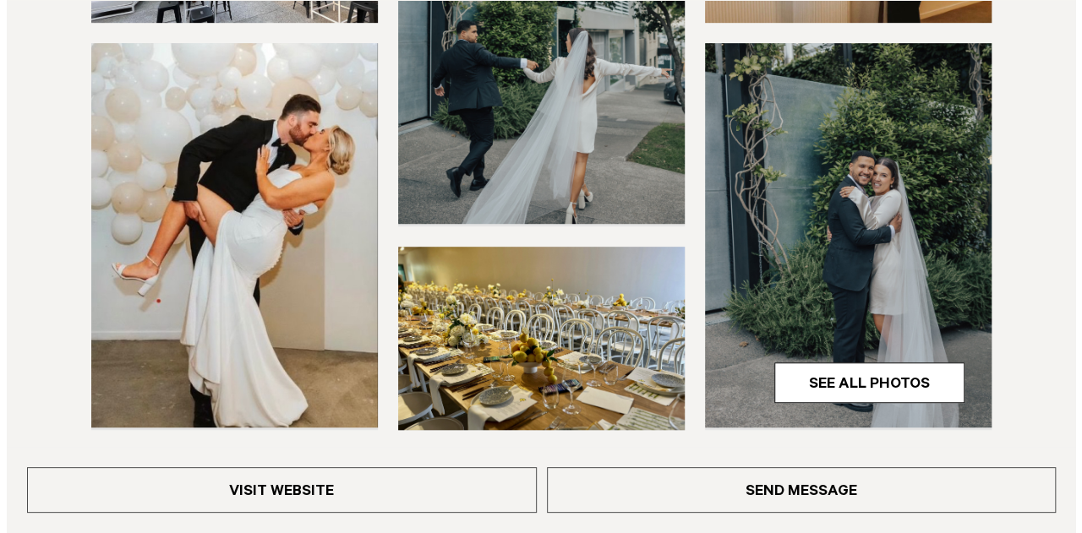
scroll to position [520, 0]
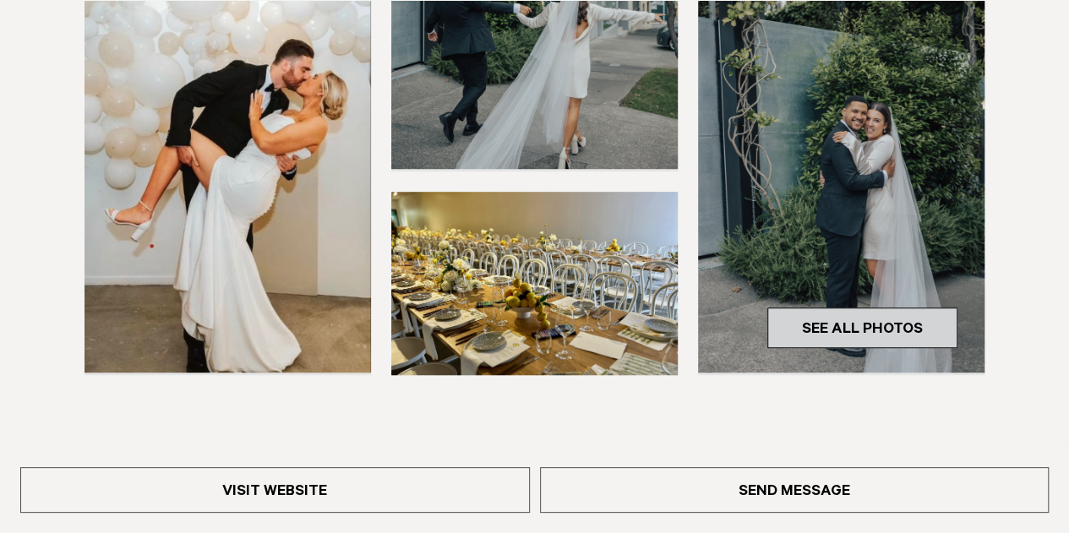
click at [832, 319] on link "See All Photos" at bounding box center [863, 328] width 190 height 41
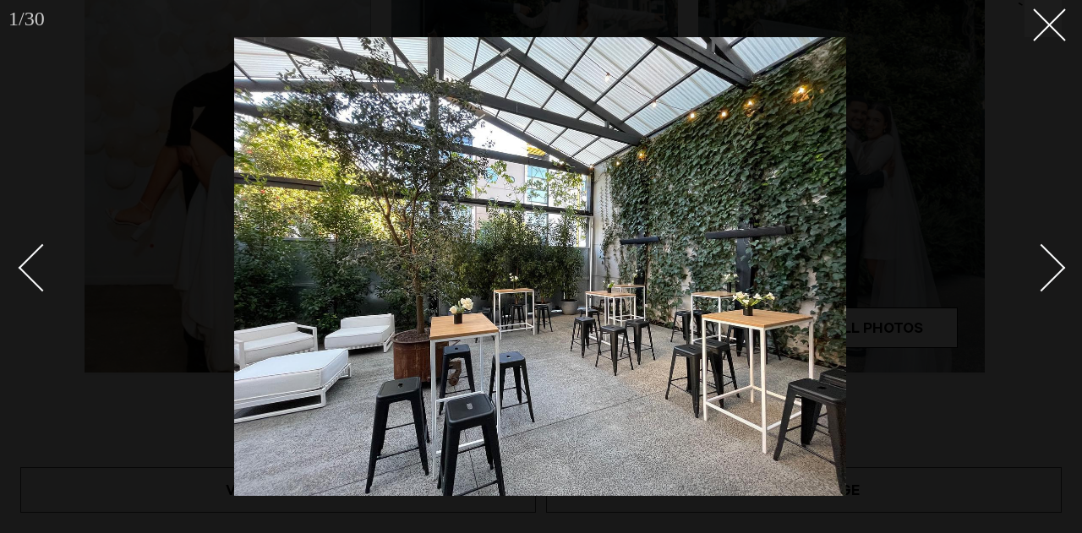
click at [1048, 265] on div "Next slide" at bounding box center [1042, 267] width 48 height 48
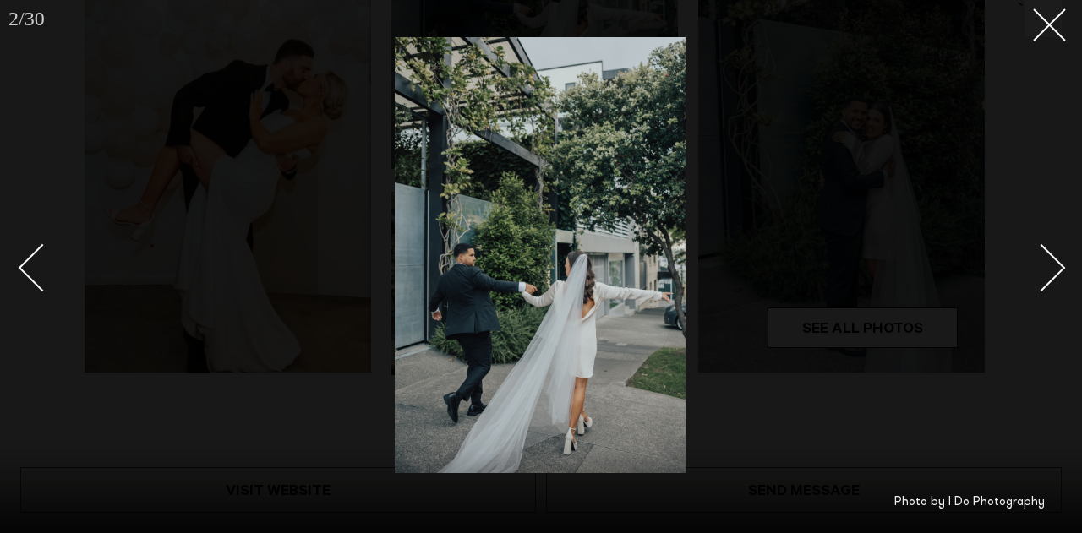
click at [1048, 265] on div "Next slide" at bounding box center [1042, 267] width 48 height 48
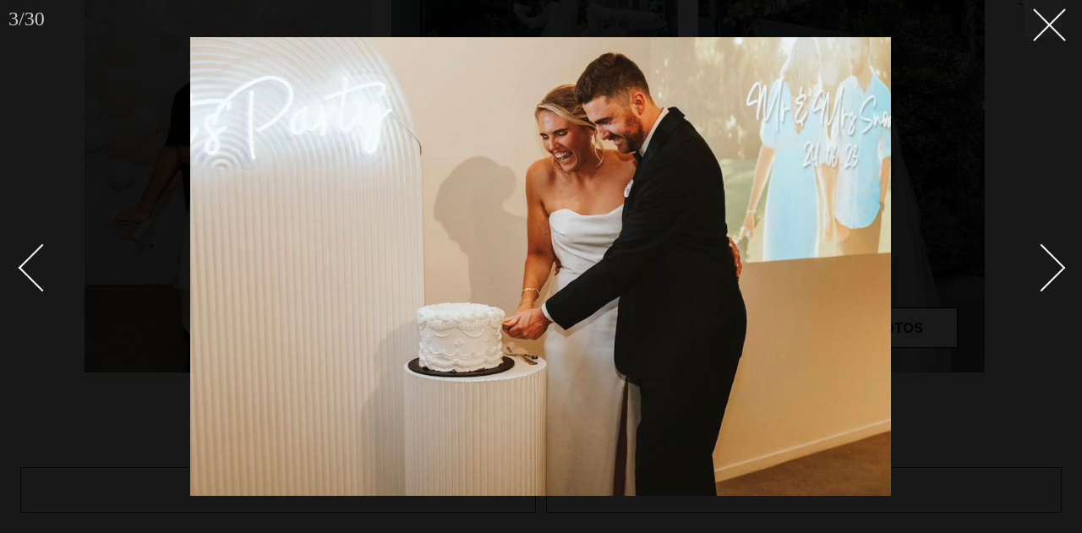
click at [1048, 265] on div "Next slide" at bounding box center [1042, 267] width 48 height 48
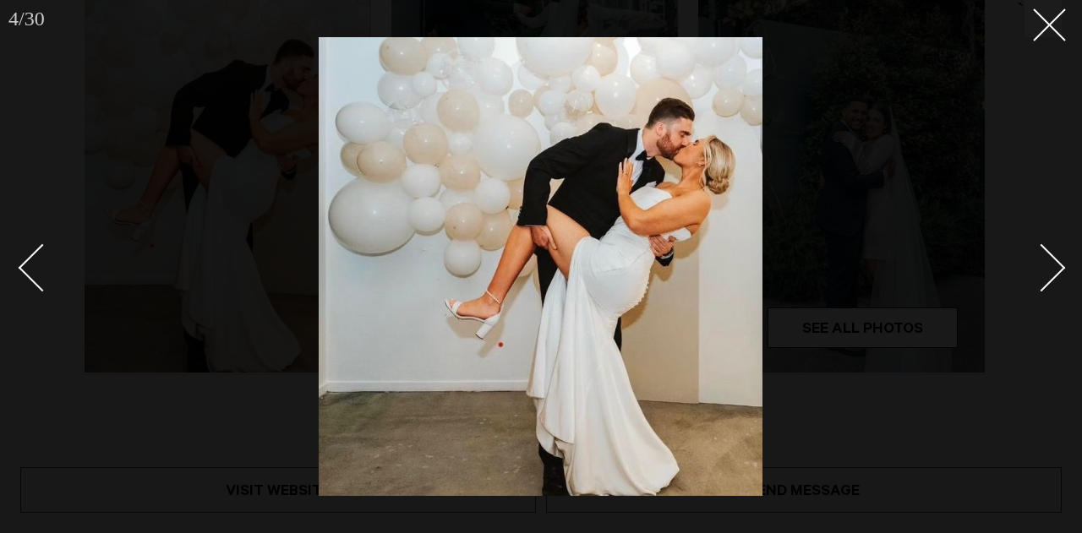
click at [1048, 265] on div "Next slide" at bounding box center [1042, 267] width 48 height 48
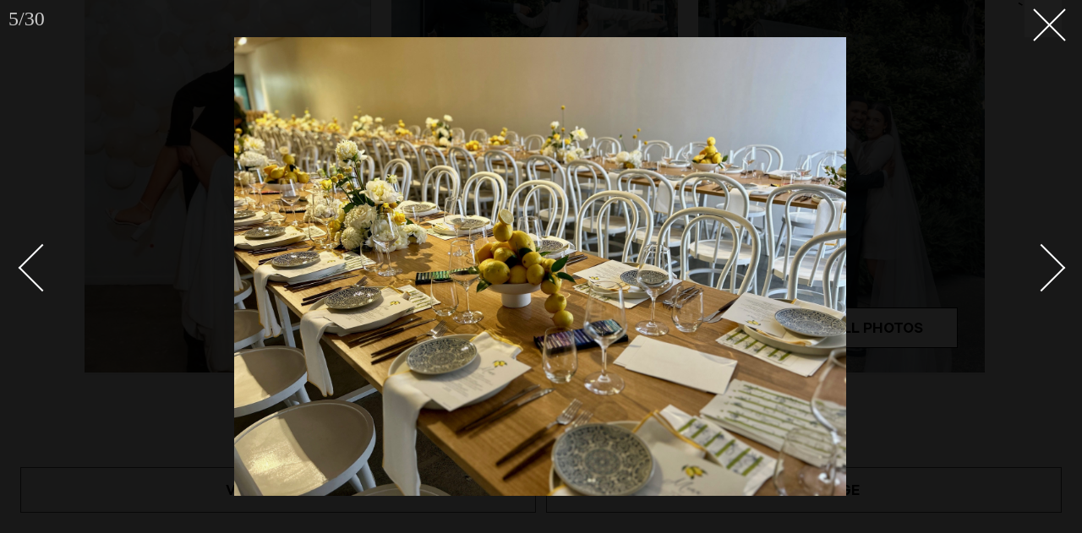
click at [1048, 265] on div "Next slide" at bounding box center [1042, 267] width 48 height 48
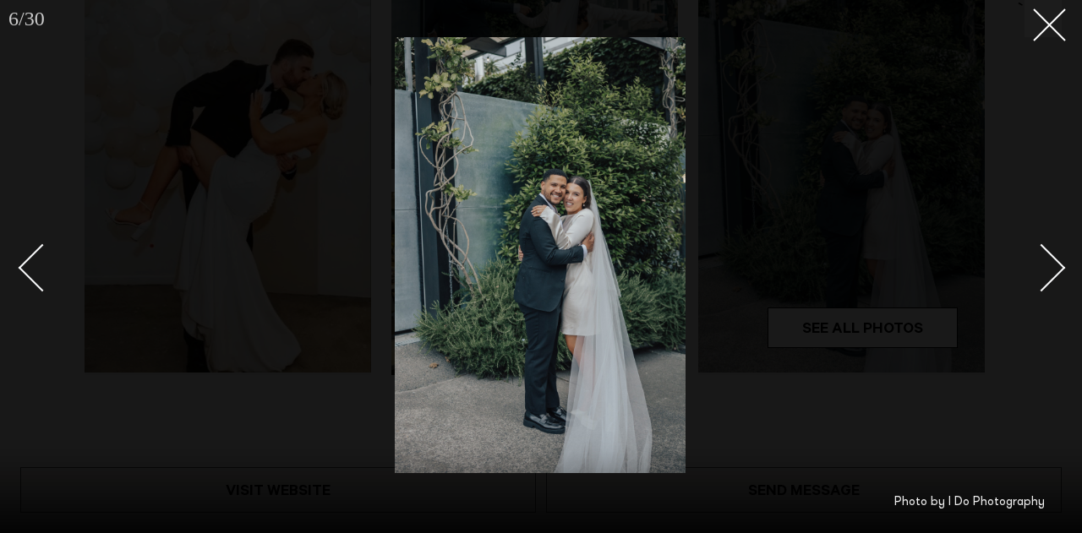
click at [1048, 265] on div "Next slide" at bounding box center [1042, 267] width 48 height 48
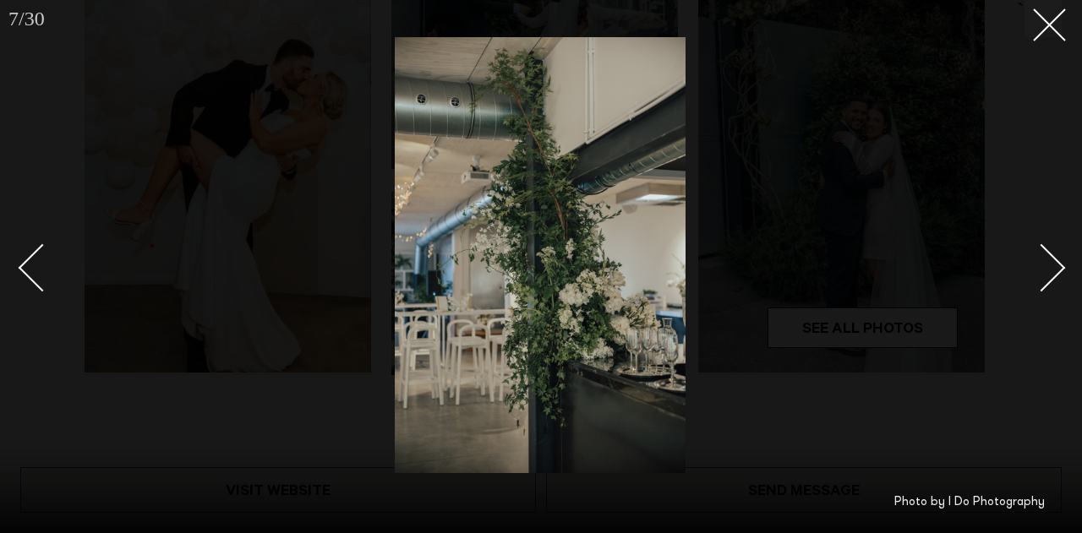
click at [1048, 265] on div "Next slide" at bounding box center [1042, 267] width 48 height 48
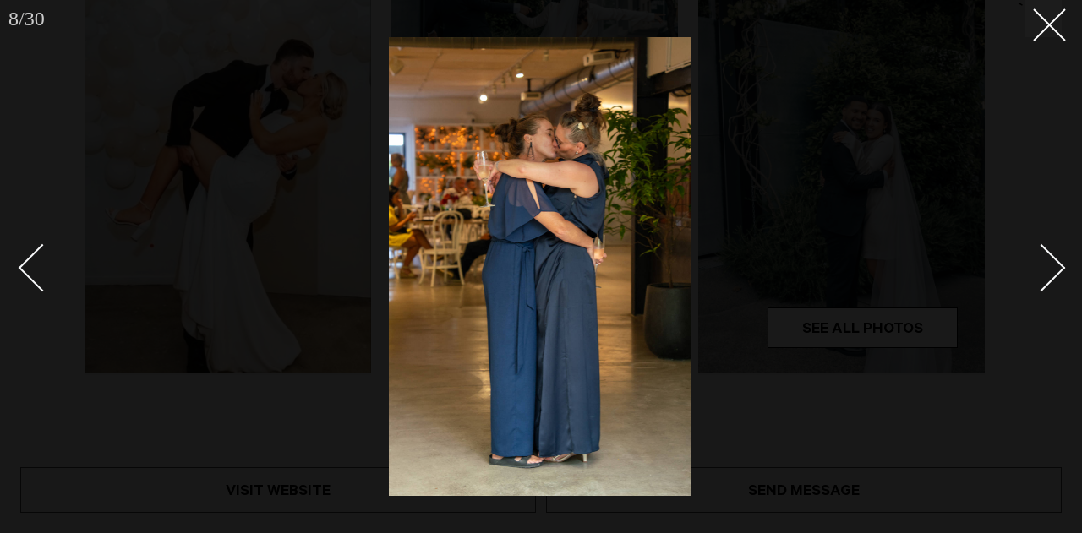
click at [1048, 265] on div "Next slide" at bounding box center [1042, 267] width 48 height 48
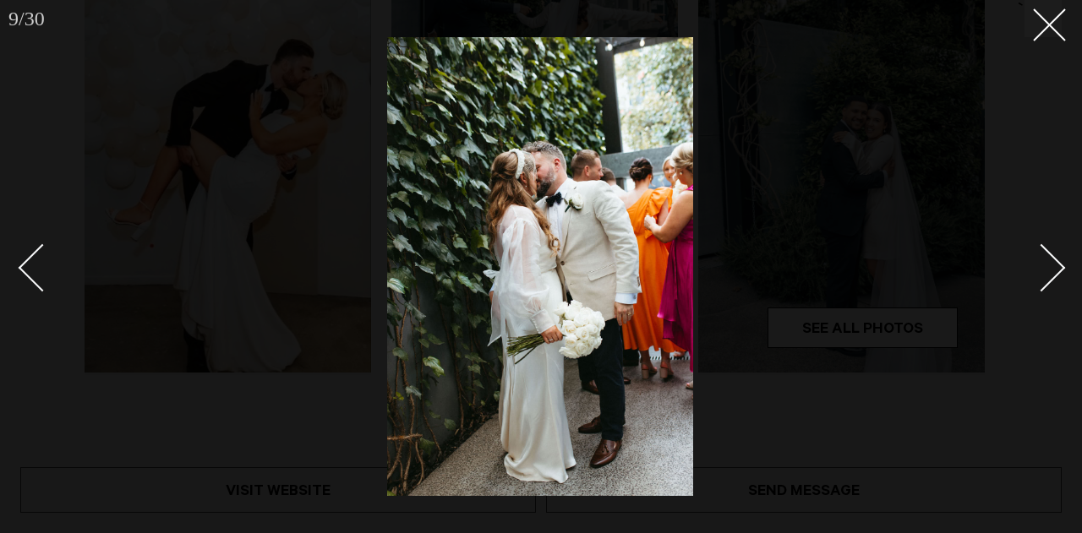
click at [1048, 265] on div "Next slide" at bounding box center [1042, 267] width 48 height 48
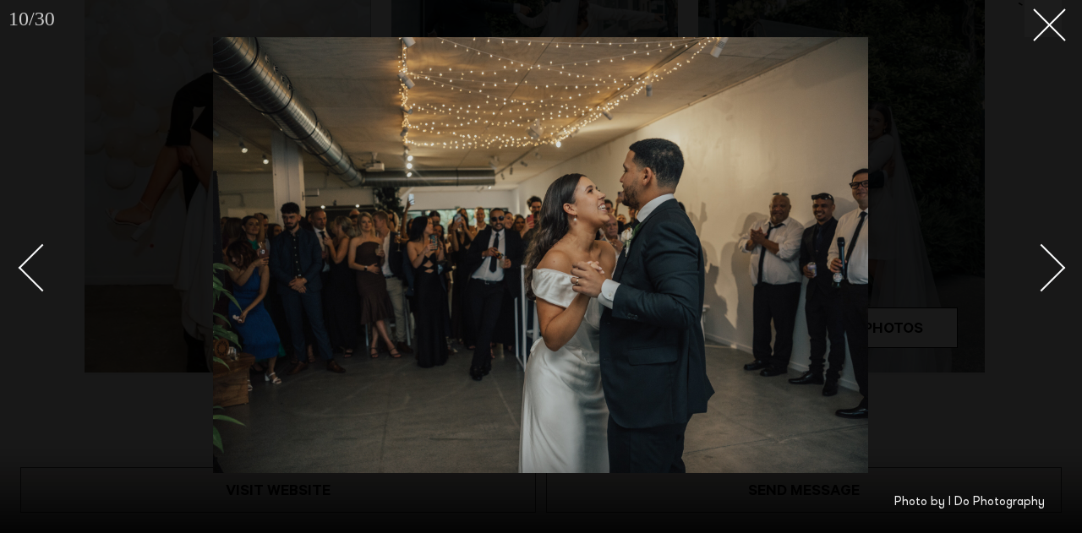
click at [1048, 265] on div "Next slide" at bounding box center [1042, 267] width 48 height 48
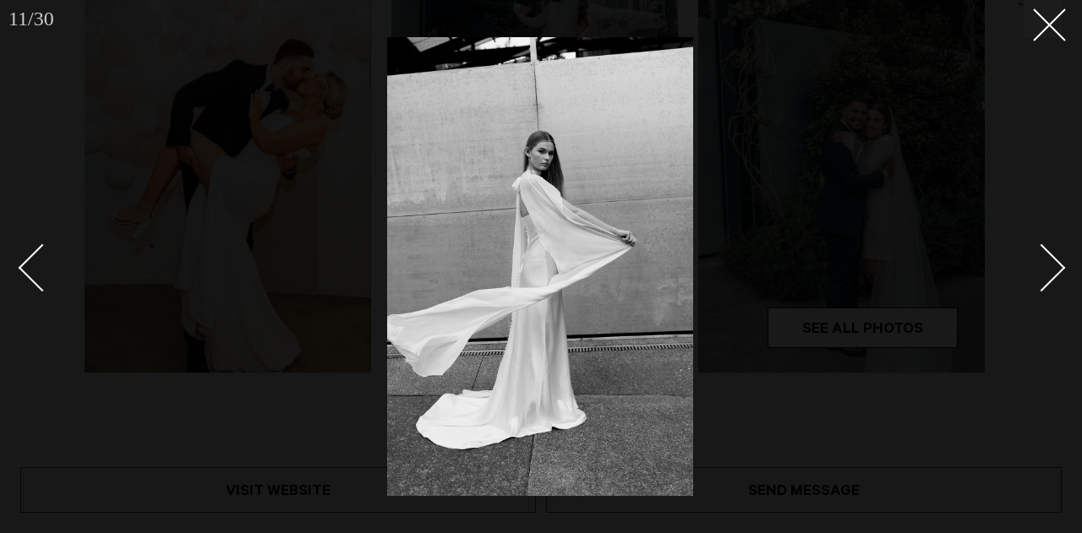
click at [1048, 265] on div "Next slide" at bounding box center [1042, 267] width 48 height 48
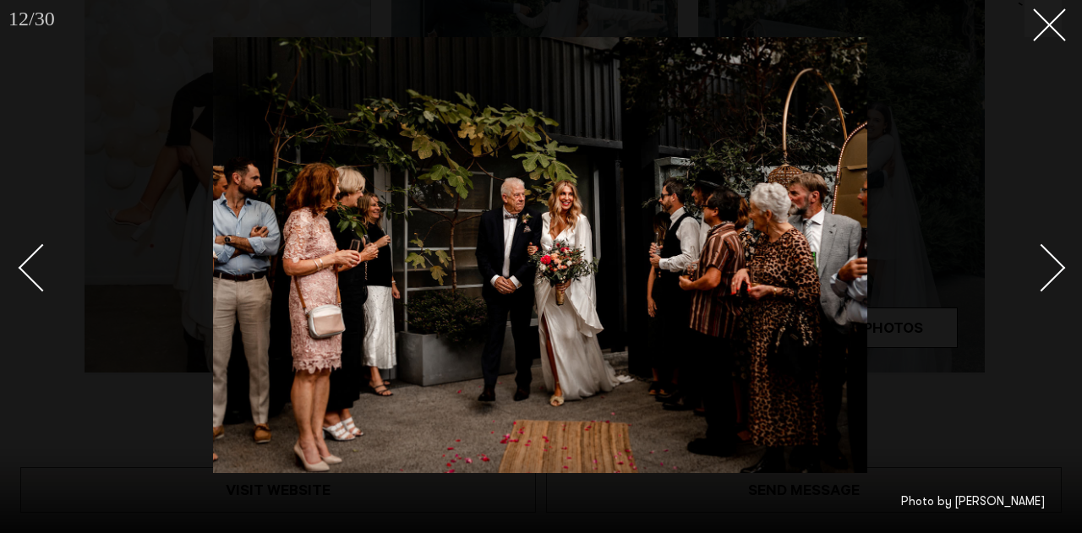
click at [1048, 265] on div "Next slide" at bounding box center [1042, 267] width 48 height 48
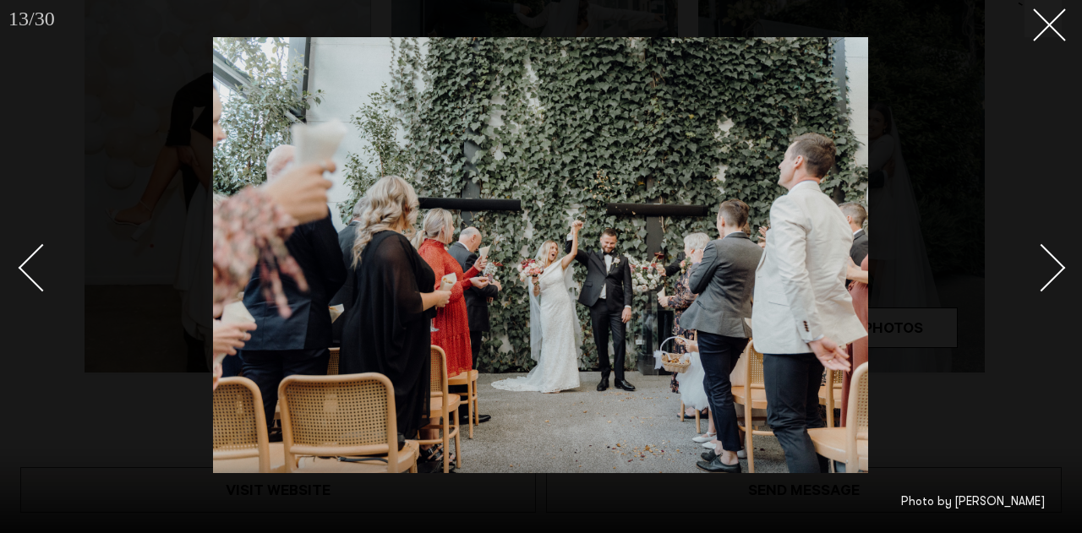
click at [1048, 265] on div "Next slide" at bounding box center [1042, 267] width 48 height 48
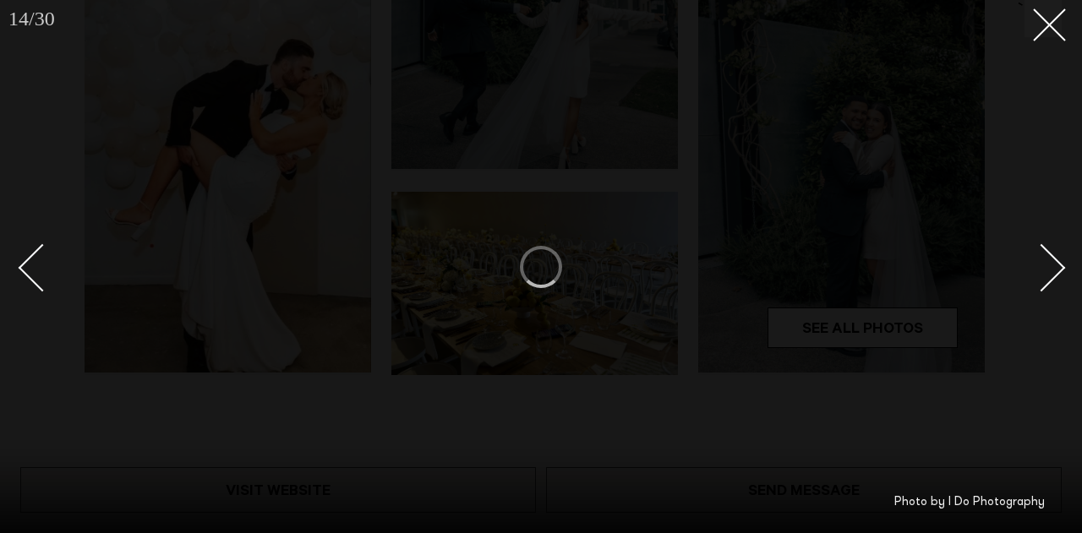
click at [1048, 265] on div "Next slide" at bounding box center [1042, 267] width 48 height 48
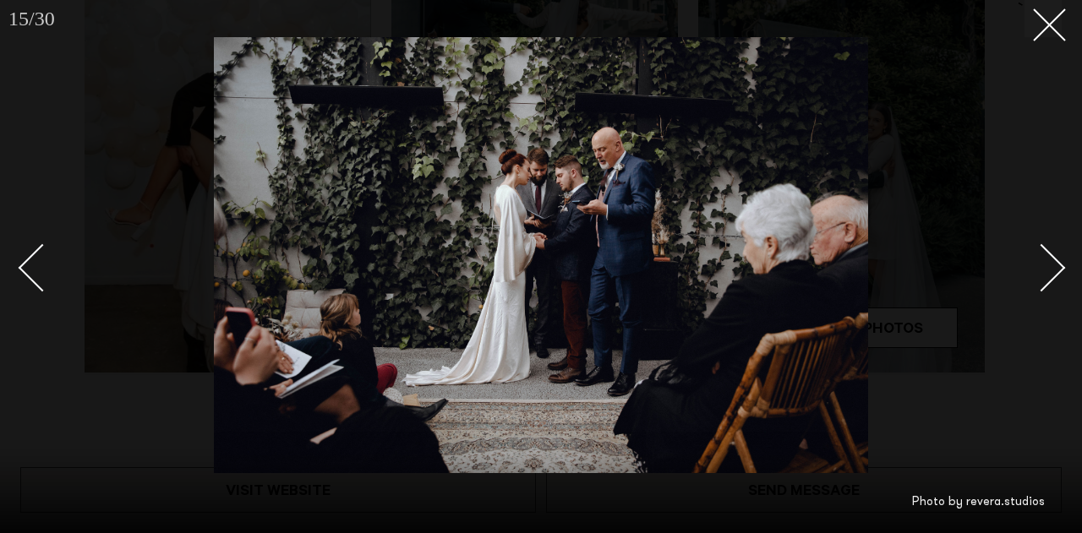
click at [1048, 265] on div "Next slide" at bounding box center [1042, 267] width 48 height 48
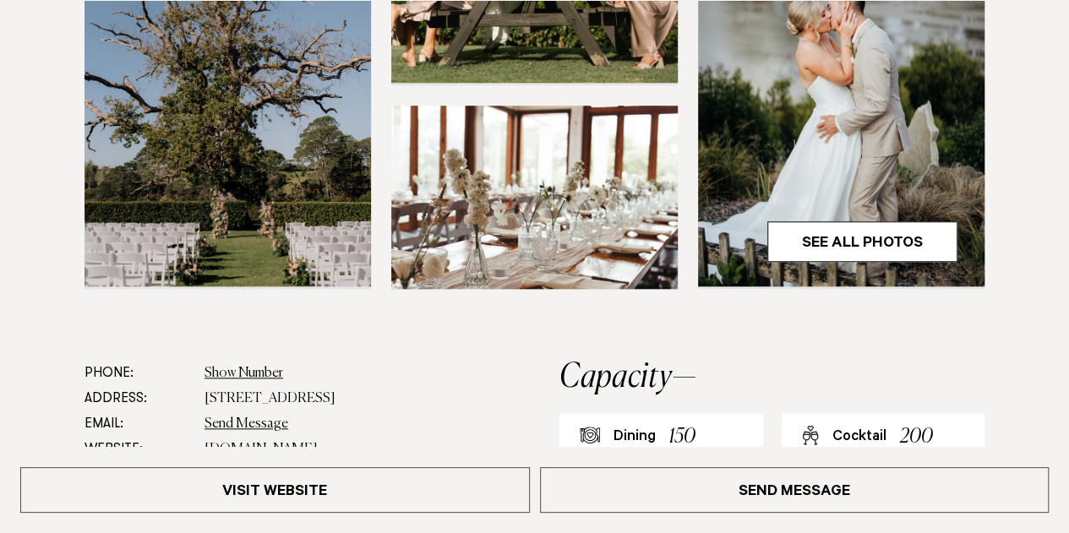
scroll to position [679, 0]
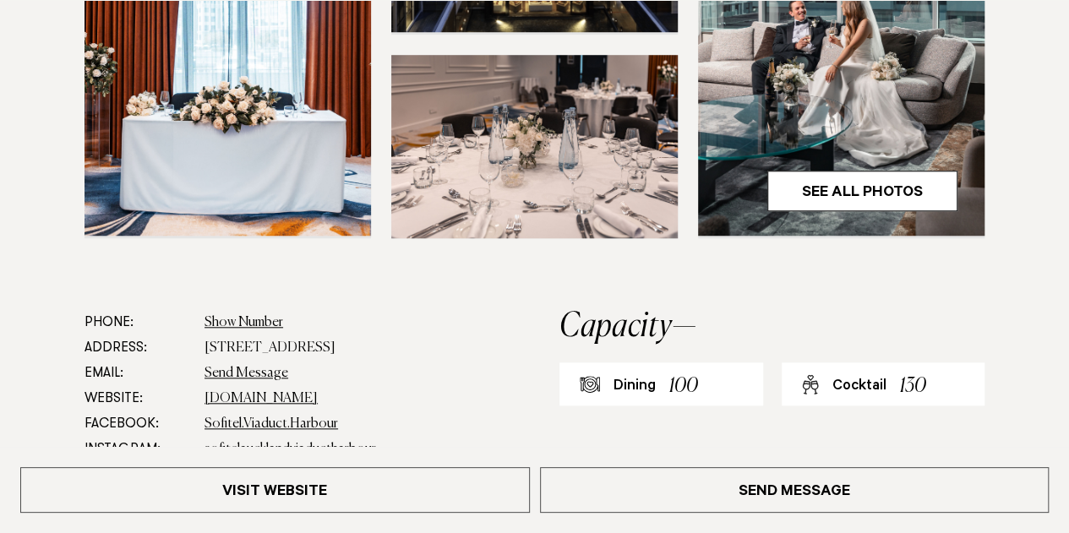
scroll to position [755, 0]
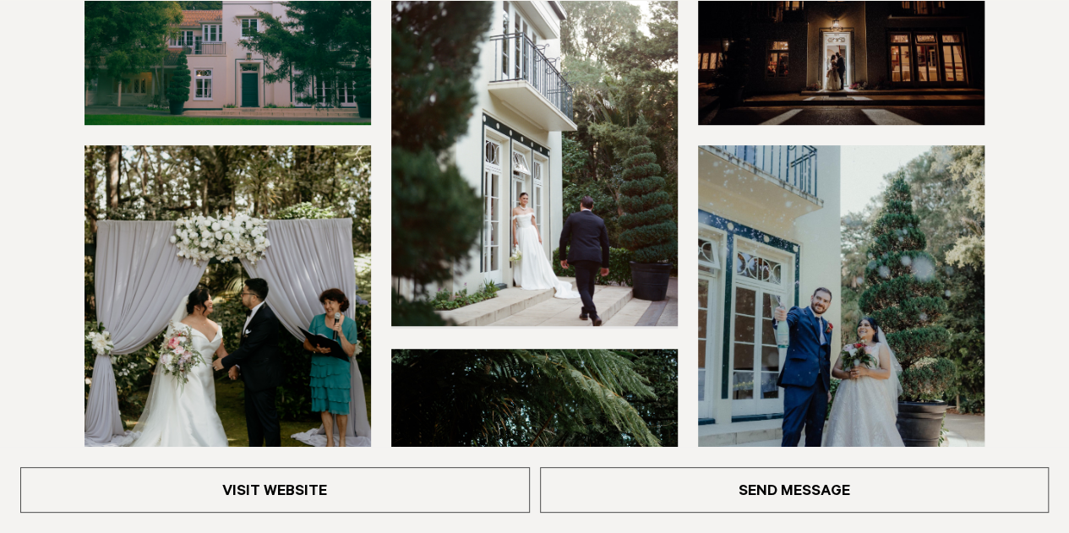
scroll to position [507, 0]
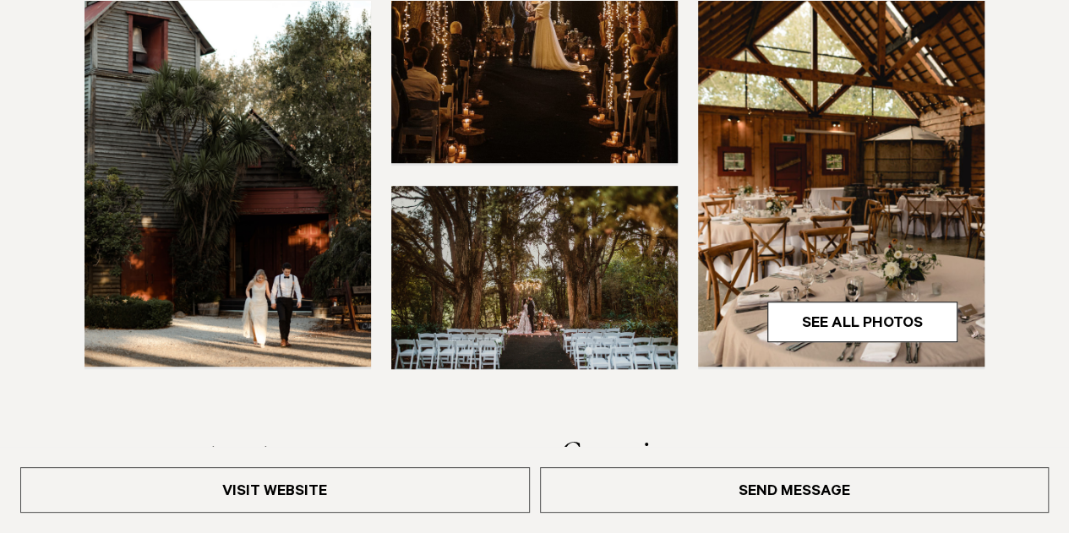
scroll to position [531, 0]
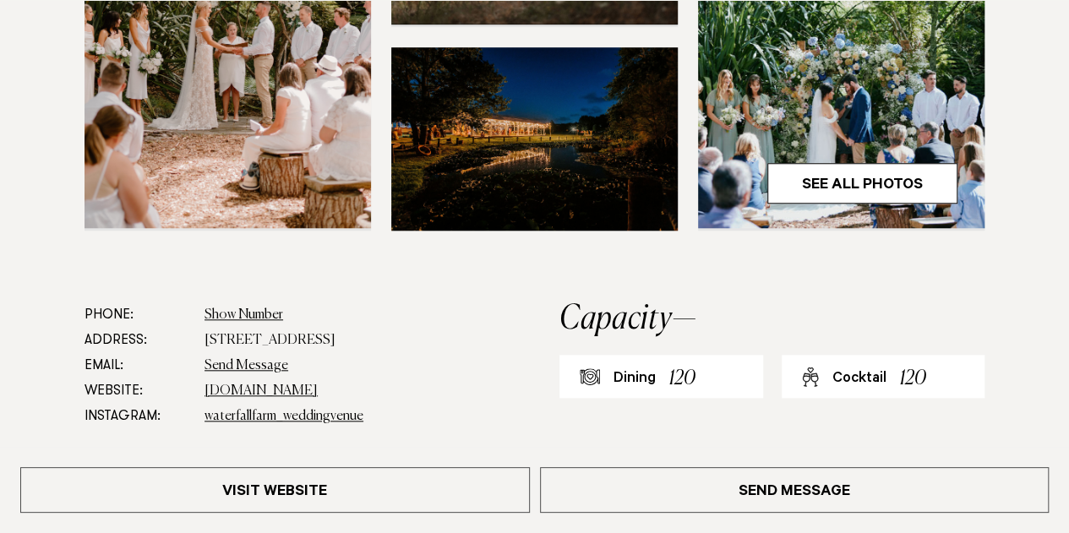
scroll to position [666, 0]
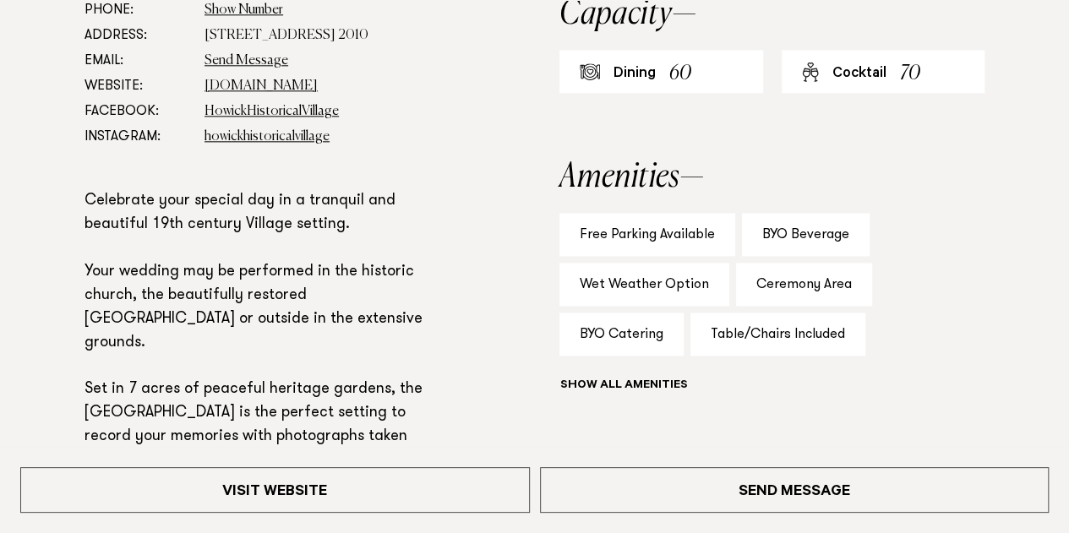
scroll to position [971, 0]
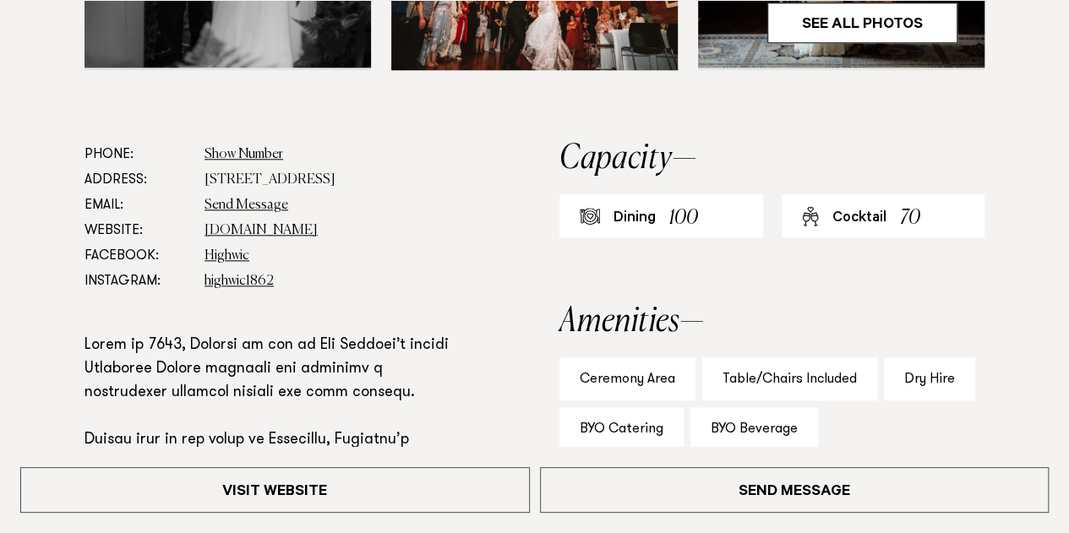
scroll to position [826, 0]
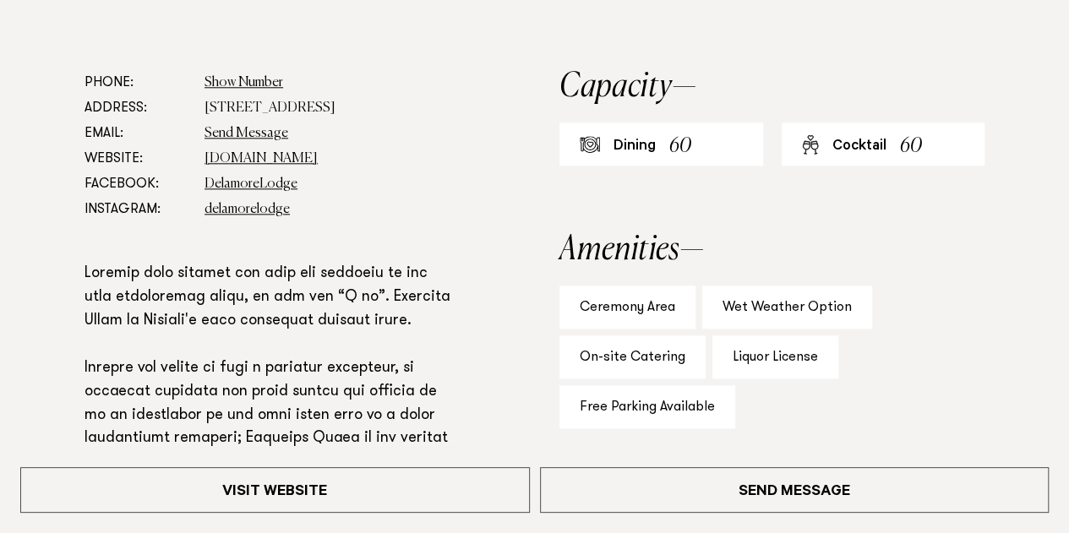
scroll to position [898, 0]
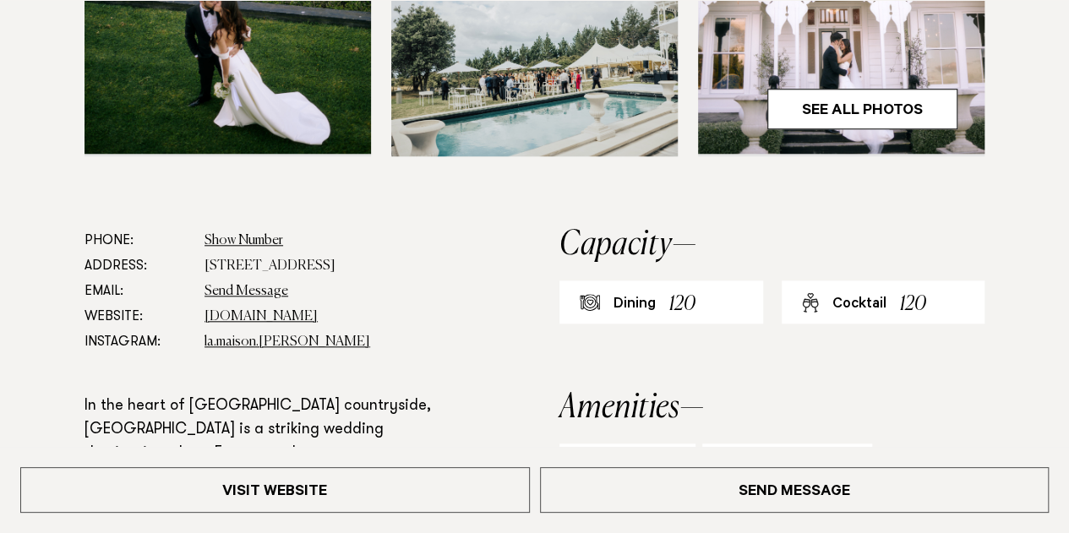
scroll to position [740, 0]
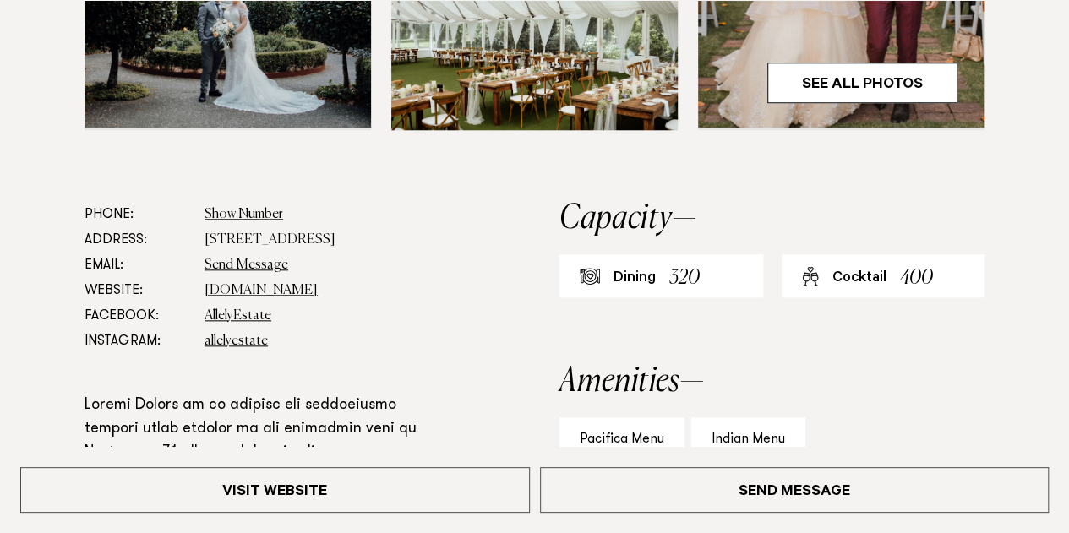
scroll to position [768, 0]
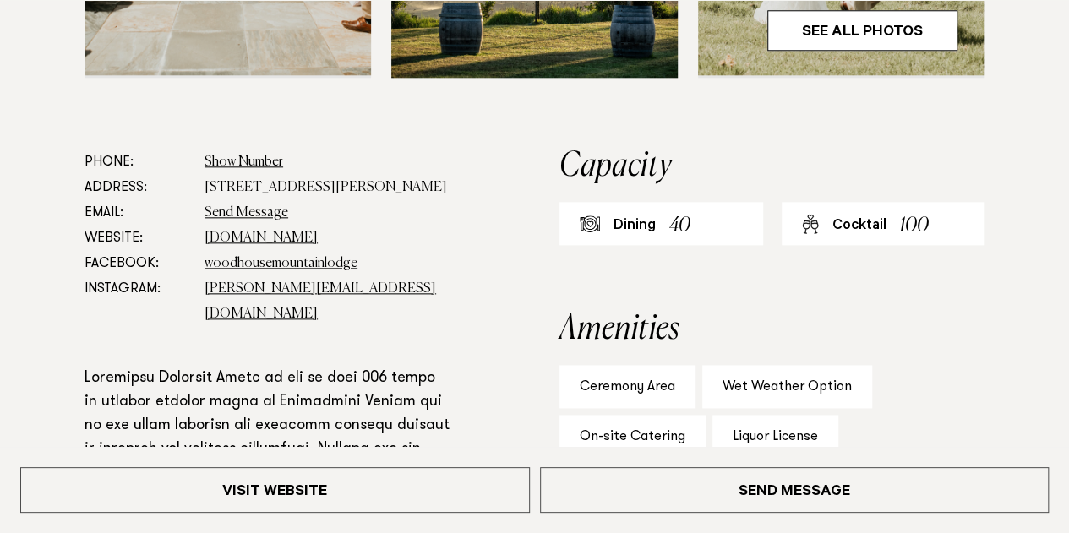
scroll to position [879, 0]
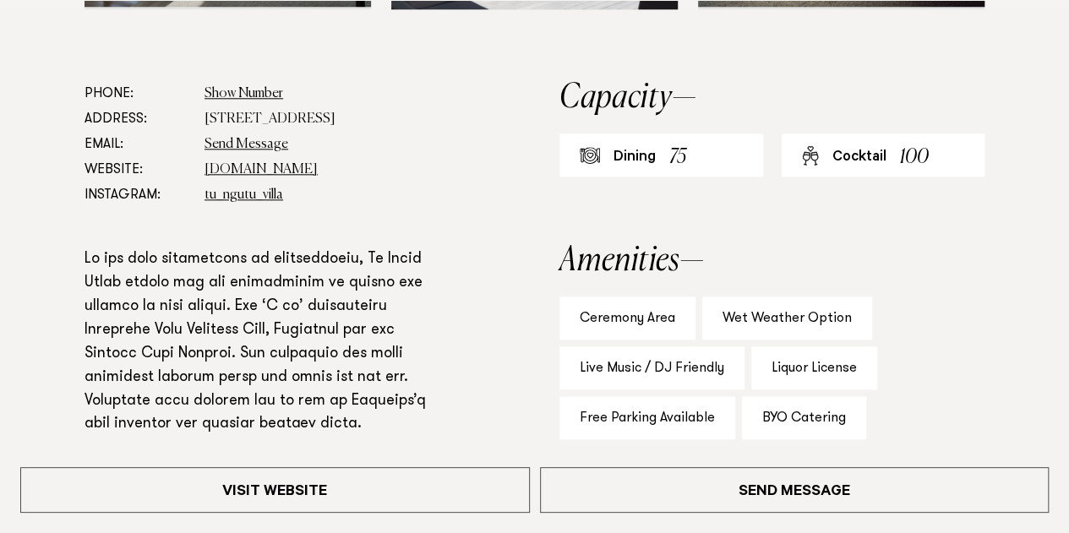
scroll to position [893, 0]
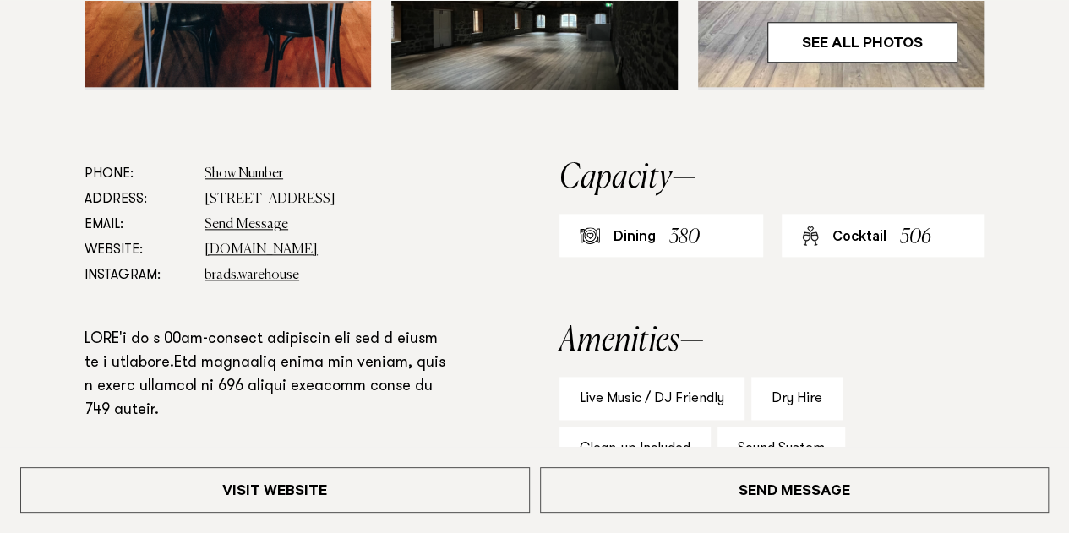
scroll to position [867, 0]
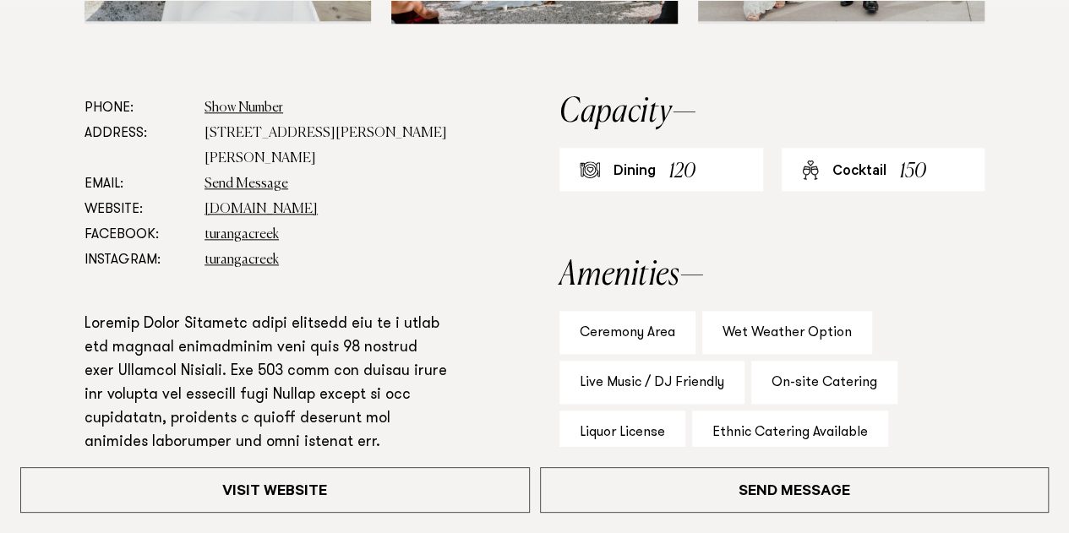
scroll to position [873, 0]
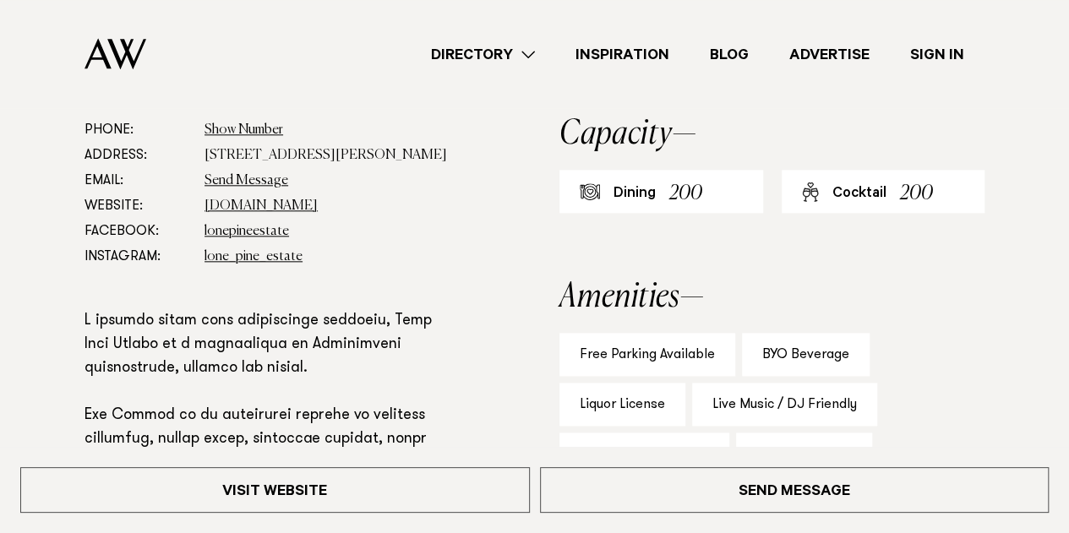
scroll to position [431, 0]
